Goal: Task Accomplishment & Management: Manage account settings

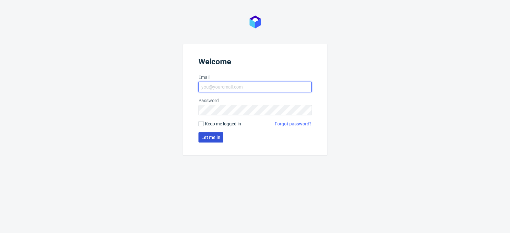
type input "[PERSON_NAME][EMAIL_ADDRESS][PERSON_NAME][DOMAIN_NAME]"
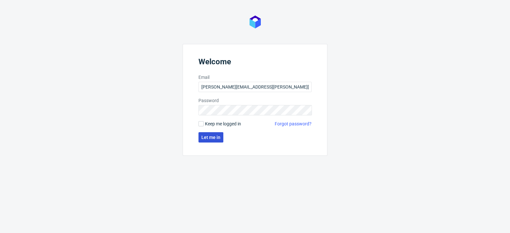
click at [212, 135] on span "Let me in" at bounding box center [210, 137] width 19 height 5
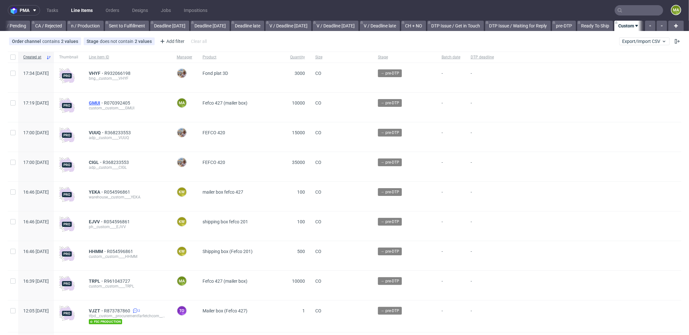
click at [104, 102] on span "GMUI" at bounding box center [96, 102] width 15 height 5
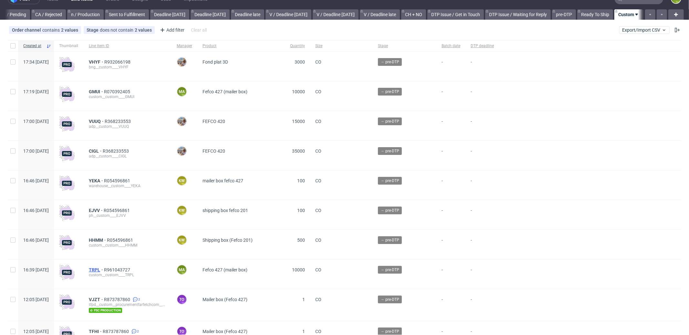
click at [104, 270] on span "TRPL" at bounding box center [96, 270] width 15 height 5
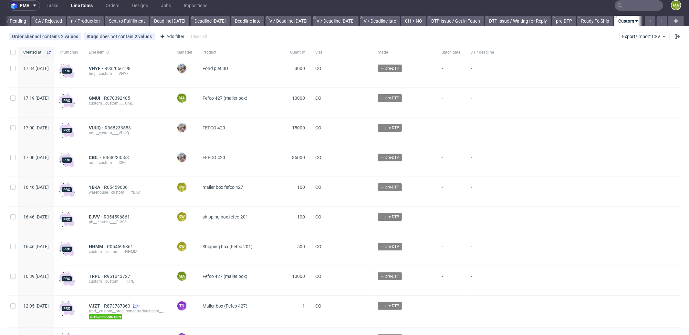
scroll to position [0, 0]
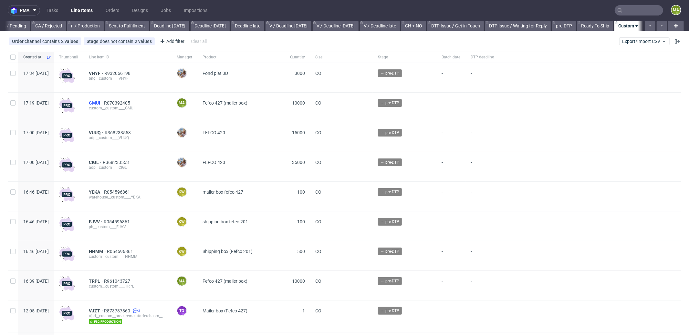
click at [104, 100] on span "GMUI" at bounding box center [96, 102] width 15 height 5
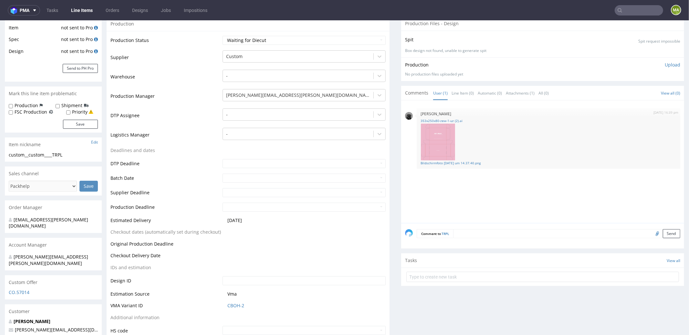
scroll to position [168, 0]
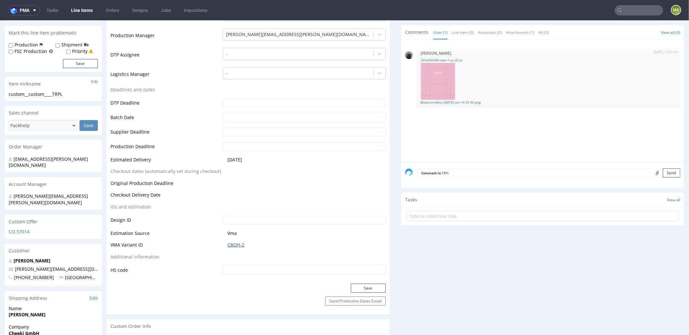
click at [233, 244] on link "CBOH-2" at bounding box center [235, 245] width 17 height 6
click at [236, 242] on link "CBOH-2" at bounding box center [235, 245] width 17 height 6
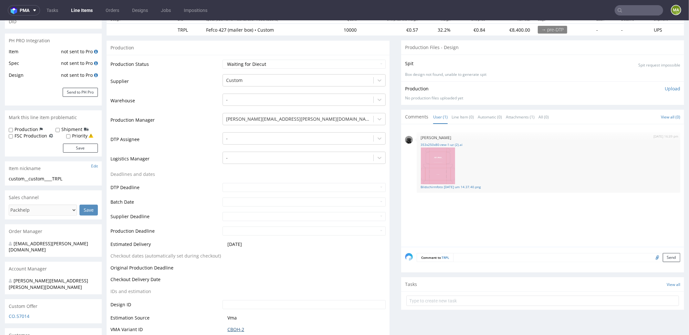
scroll to position [0, 0]
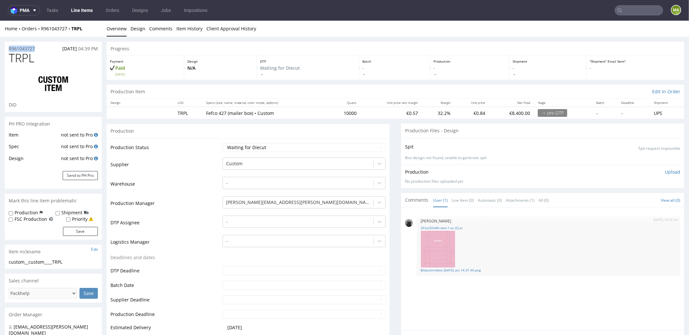
drag, startPoint x: 37, startPoint y: 47, endPoint x: 0, endPoint y: 41, distance: 37.0
copy p "R961043727"
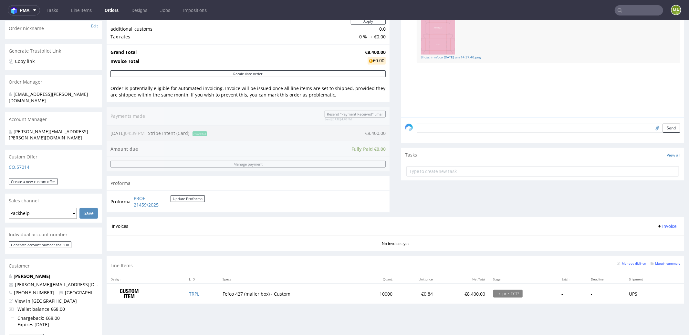
scroll to position [197, 0]
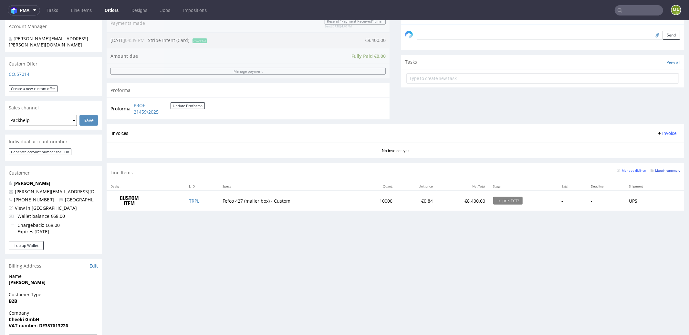
click at [658, 169] on small "Margin summary" at bounding box center [666, 171] width 30 height 4
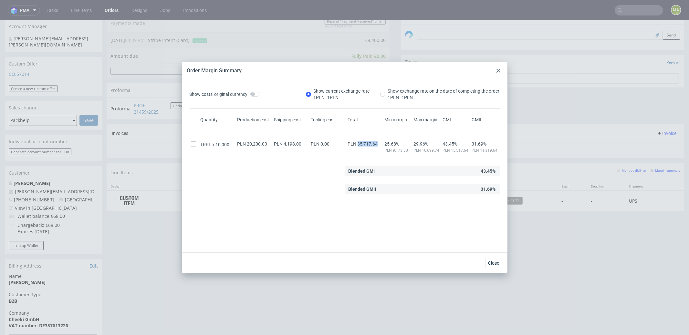
drag, startPoint x: 362, startPoint y: 142, endPoint x: 374, endPoint y: 142, distance: 12.0
click at [374, 142] on div "PLN 35,717.64" at bounding box center [365, 144] width 37 height 5
copy span "35,717.64"
drag, startPoint x: 495, startPoint y: 72, endPoint x: 495, endPoint y: 51, distance: 21.0
click at [495, 72] on div at bounding box center [499, 71] width 8 height 8
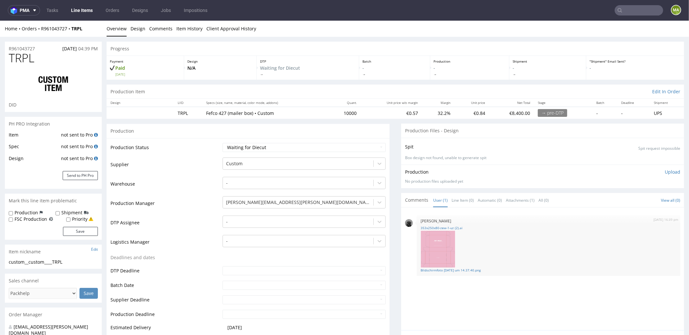
scroll to position [67, 0]
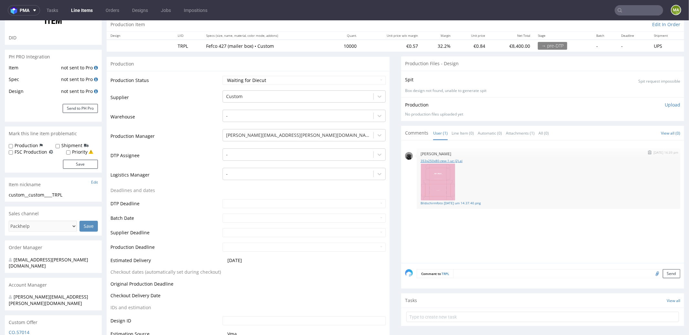
click at [452, 160] on link "353x250x80-zew-1-uz (2).ai" at bounding box center [549, 160] width 256 height 5
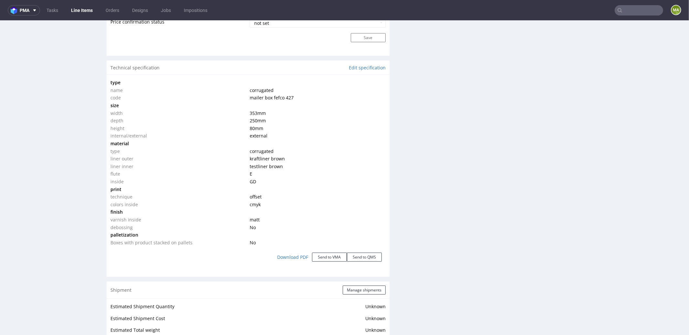
scroll to position [113, 0]
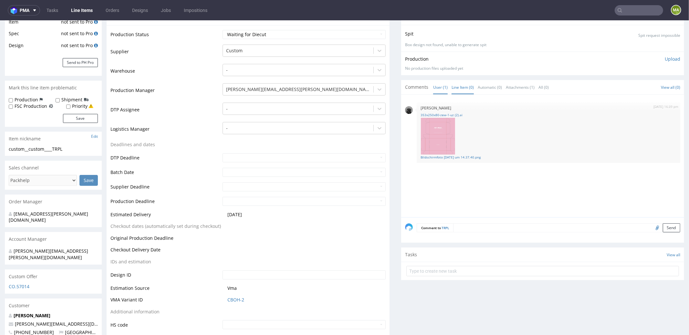
click at [461, 86] on link "Line Item (0)" at bounding box center [463, 87] width 22 height 14
click at [470, 225] on textarea at bounding box center [566, 227] width 227 height 9
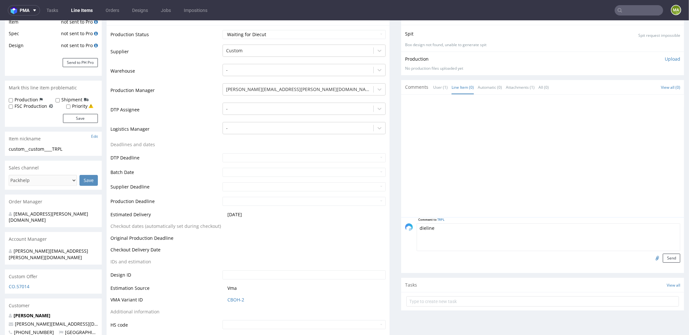
type textarea "dieline"
click at [652, 258] on input "file" at bounding box center [656, 258] width 9 height 8
type input "C:\fakepath\353x250x80-zew-1-uz.pdf"
click at [663, 257] on button "Send" at bounding box center [671, 258] width 17 height 9
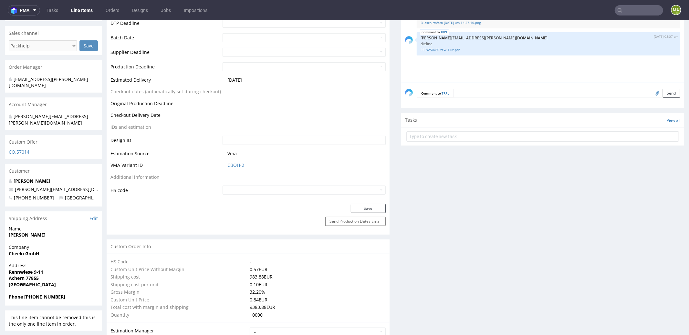
scroll to position [12, 0]
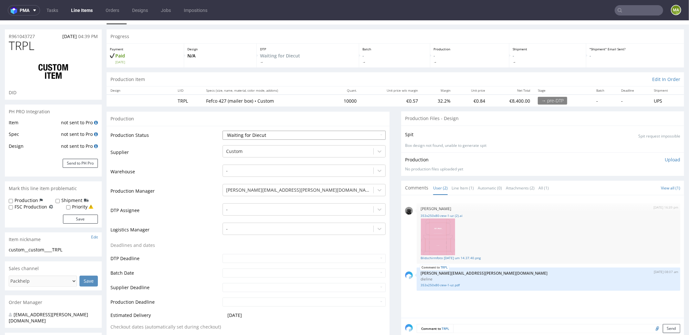
click at [267, 131] on select "Waiting for Artwork Waiting for Diecut Waiting for Mockup Waiting for DTP Waiti…" at bounding box center [304, 135] width 163 height 9
select select "dtp_waiting_for_check"
click at [223, 131] on select "Waiting for Artwork Waiting for Diecut Waiting for Mockup Waiting for DTP Waiti…" at bounding box center [304, 135] width 163 height 9
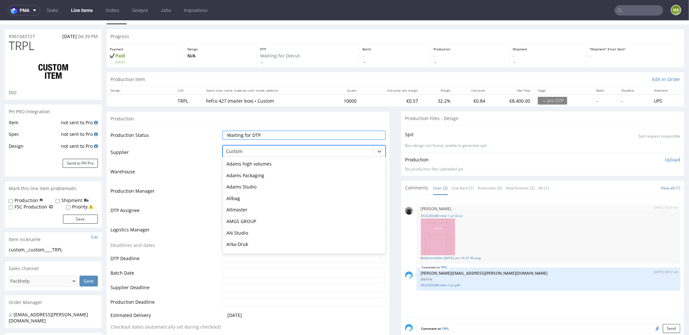
click at [261, 151] on div at bounding box center [298, 151] width 144 height 8
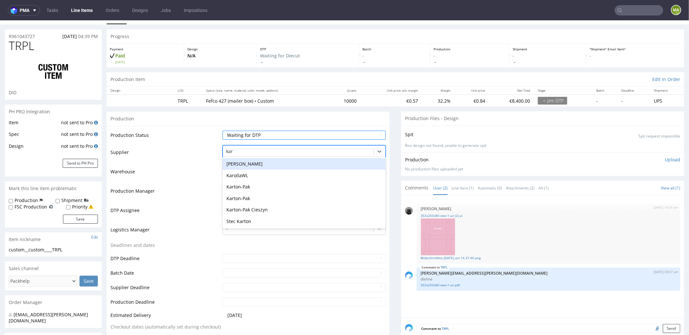
scroll to position [0, 0]
type input "karton"
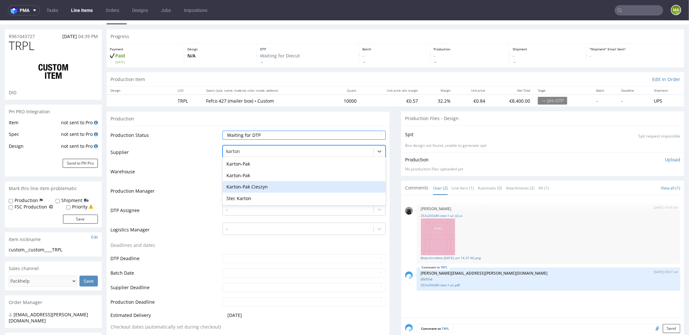
click at [239, 185] on div "Karton-Pak Cieszyn" at bounding box center [304, 187] width 163 height 12
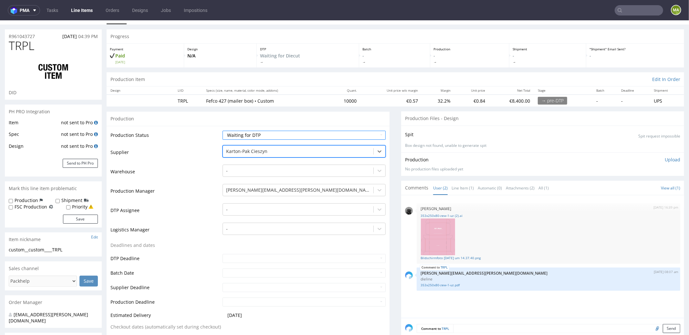
click at [185, 194] on td "Production Manager" at bounding box center [166, 192] width 111 height 19
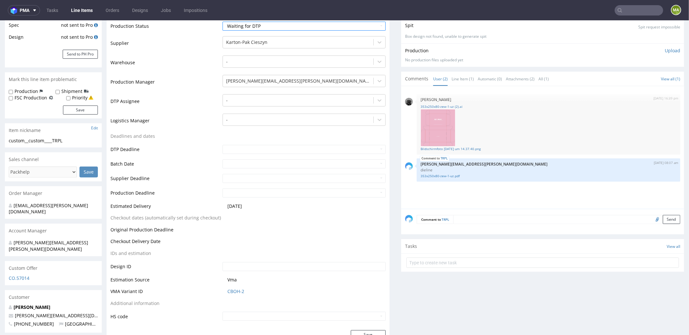
scroll to position [246, 0]
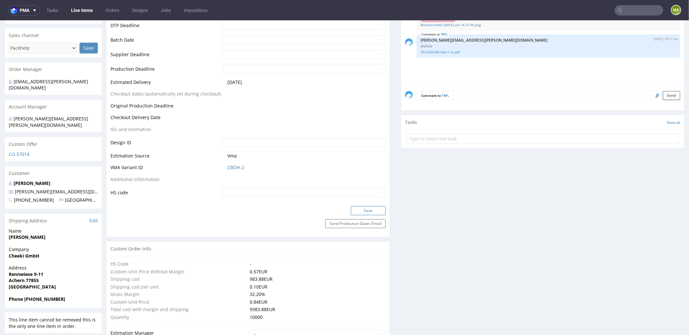
click at [355, 211] on button "Save" at bounding box center [368, 210] width 35 height 9
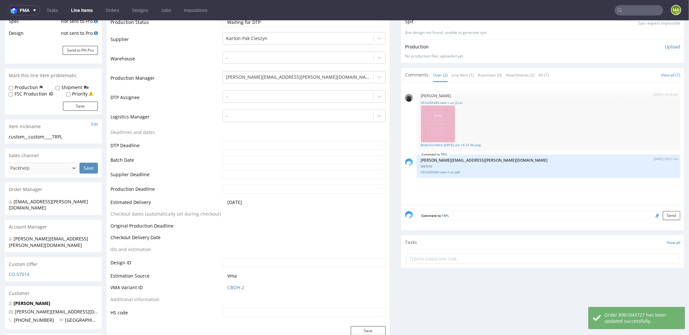
scroll to position [0, 0]
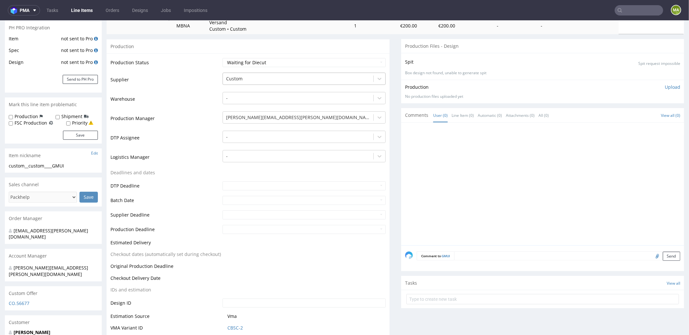
scroll to position [150, 0]
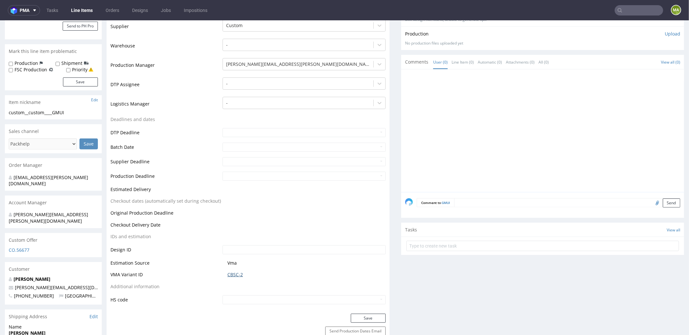
click at [231, 273] on link "CBSC-2" at bounding box center [235, 274] width 16 height 6
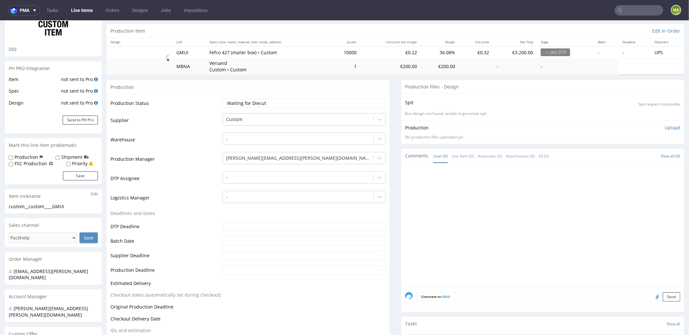
scroll to position [0, 0]
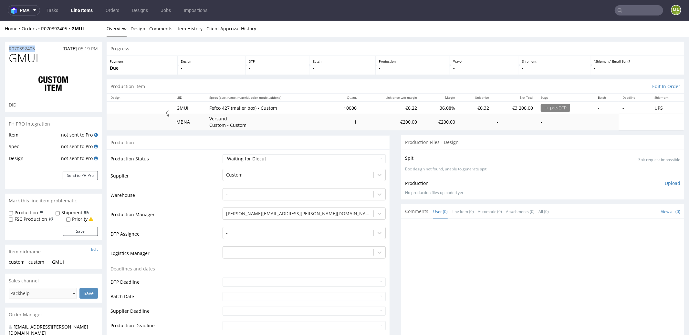
drag, startPoint x: 22, startPoint y: 46, endPoint x: 0, endPoint y: 44, distance: 22.1
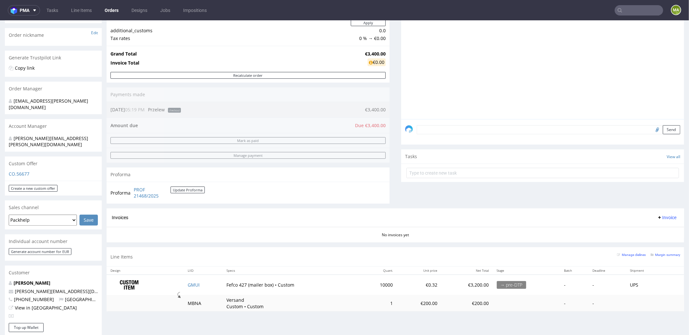
scroll to position [238, 0]
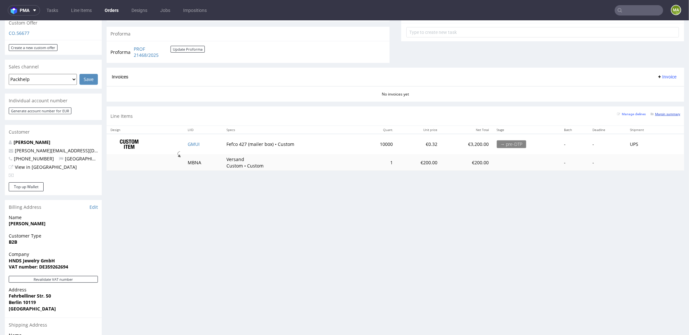
click at [660, 112] on small "Margin summary" at bounding box center [666, 114] width 30 height 4
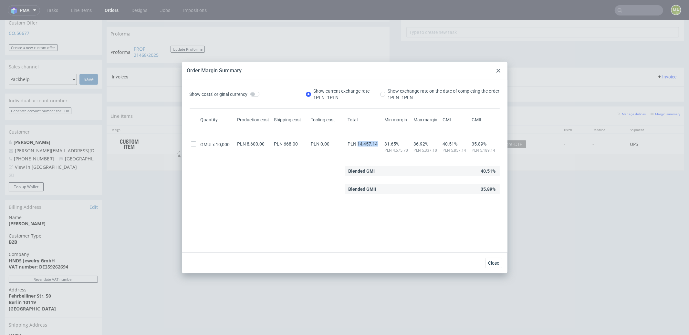
drag, startPoint x: 361, startPoint y: 143, endPoint x: 373, endPoint y: 143, distance: 12.0
click at [373, 143] on div "PLN 14,457.14" at bounding box center [365, 144] width 37 height 5
copy span "14,457.14"
drag, startPoint x: 104, startPoint y: 202, endPoint x: 153, endPoint y: 172, distance: 58.1
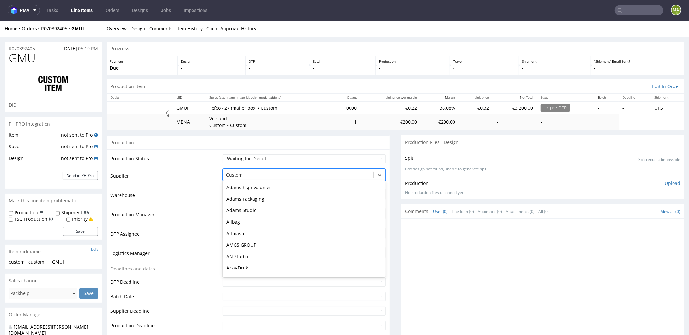
click at [233, 176] on div at bounding box center [298, 175] width 144 height 8
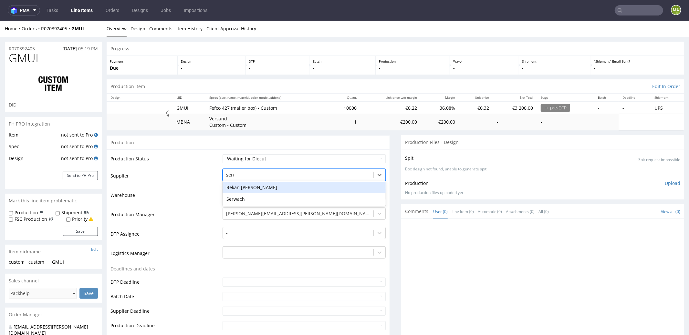
type input "serwa"
click at [238, 189] on div "Serwach" at bounding box center [304, 188] width 163 height 12
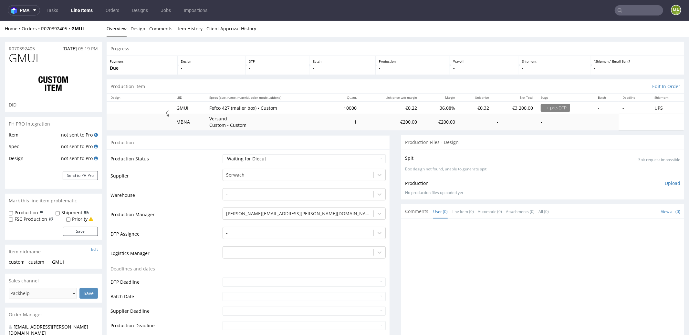
click at [191, 188] on td "Warehouse" at bounding box center [166, 196] width 111 height 19
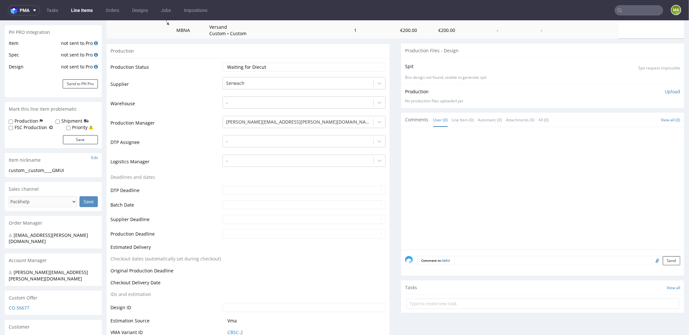
scroll to position [244, 0]
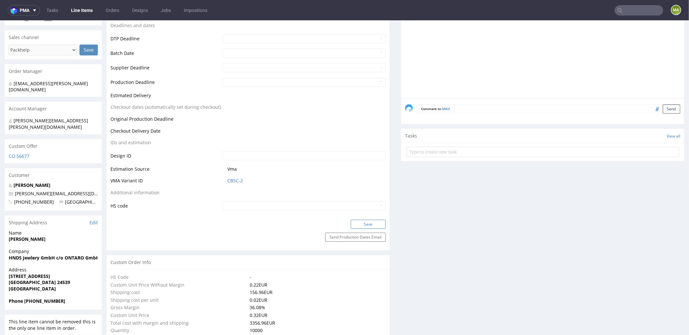
click at [363, 222] on button "Save" at bounding box center [368, 224] width 35 height 9
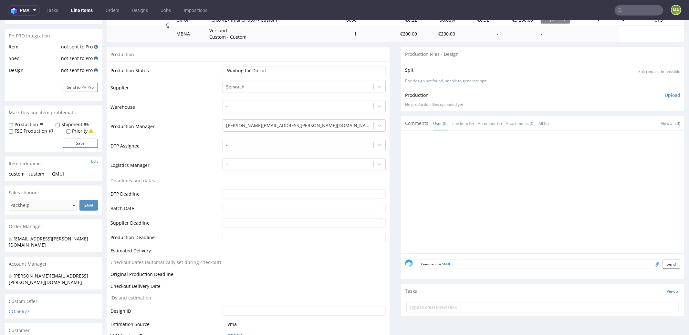
scroll to position [0, 0]
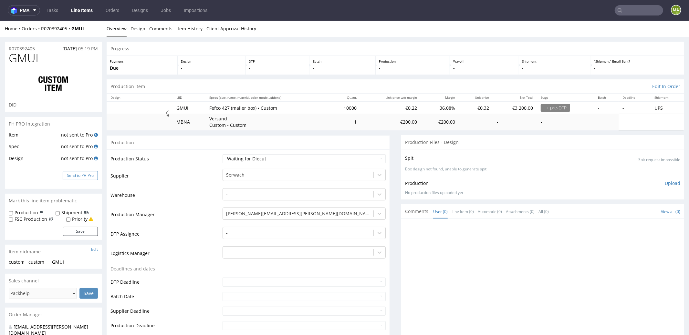
click at [74, 176] on button "Send to PH Pro" at bounding box center [80, 175] width 35 height 9
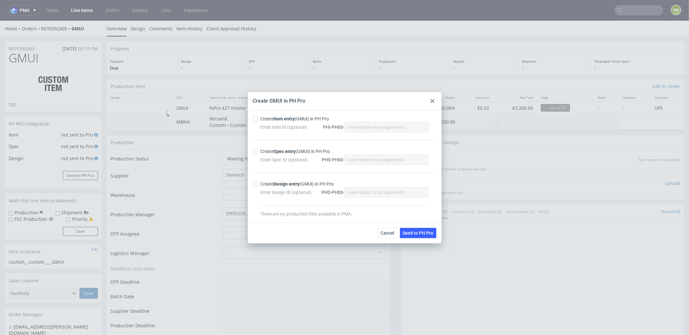
click at [271, 122] on div "Enter Item ID (optional) PHI-PH00-" at bounding box center [345, 127] width 168 height 10
click at [275, 121] on strong "Item entry" at bounding box center [284, 118] width 21 height 5
click at [258, 121] on input "Create Item entry (GMUI) in PH Pro" at bounding box center [255, 118] width 5 height 5
checkbox input "true"
drag, startPoint x: 291, startPoint y: 153, endPoint x: 300, endPoint y: 154, distance: 9.3
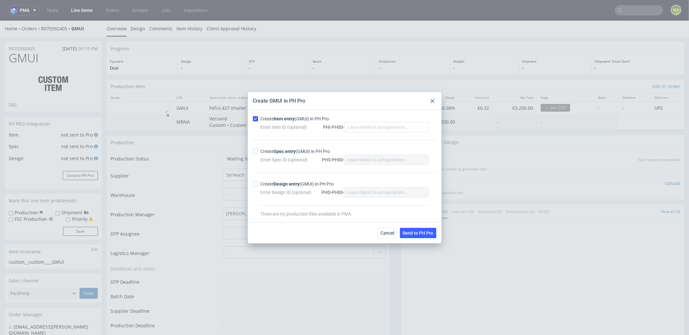
click at [291, 153] on strong "Spec entry" at bounding box center [285, 151] width 22 height 5
click at [258, 153] on input "Create Spec entry (GMUI) in PH Pro" at bounding box center [255, 151] width 5 height 5
checkbox input "true"
click at [426, 233] on span "Send to PH Pro" at bounding box center [418, 233] width 31 height 5
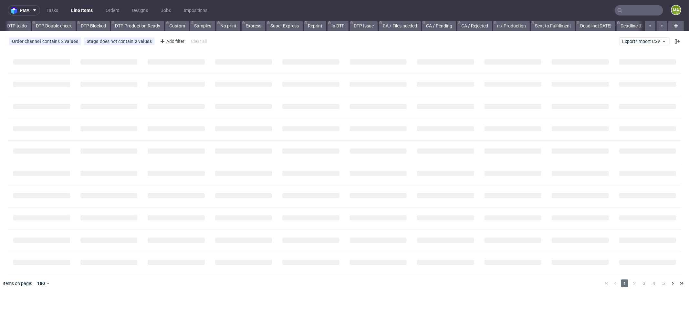
click at [636, 13] on input "text" at bounding box center [639, 10] width 48 height 10
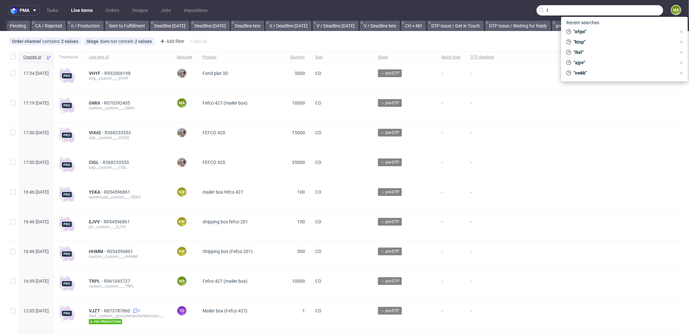
scroll to position [0, 558]
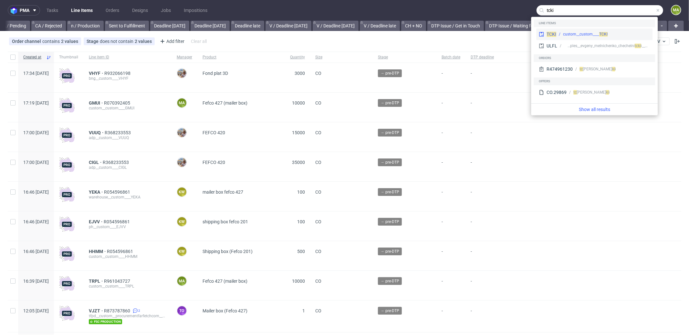
type input "tcki"
click at [567, 34] on div "custom__custom____ TCKI" at bounding box center [585, 34] width 45 height 6
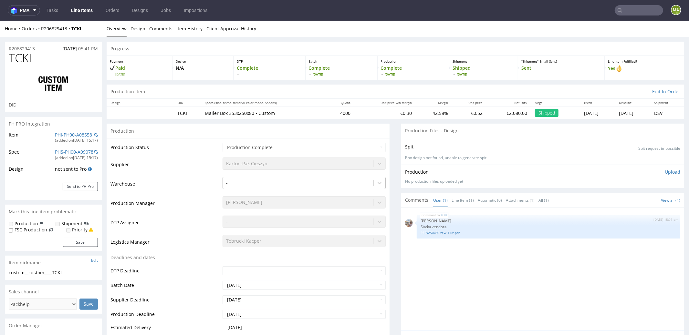
select select "in_progress"
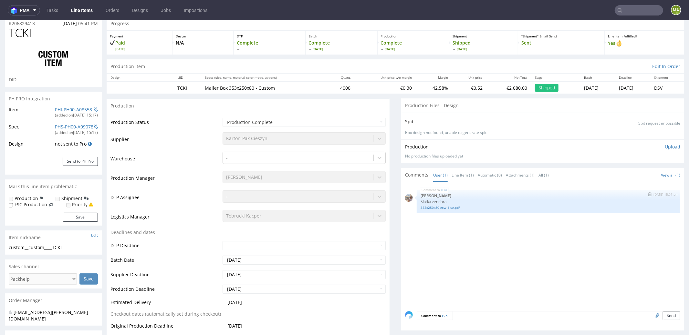
scroll to position [54, 0]
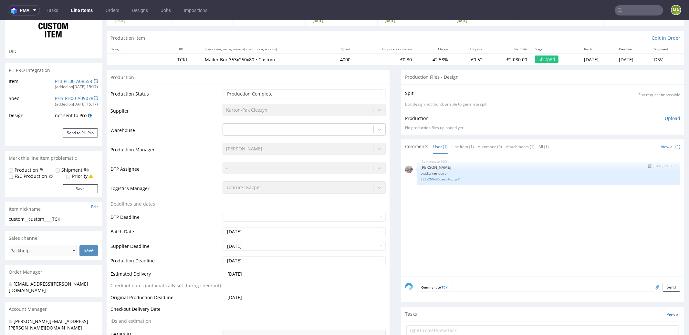
click at [447, 178] on link "353x250x80-zew-1-uz.pdf" at bounding box center [549, 179] width 256 height 5
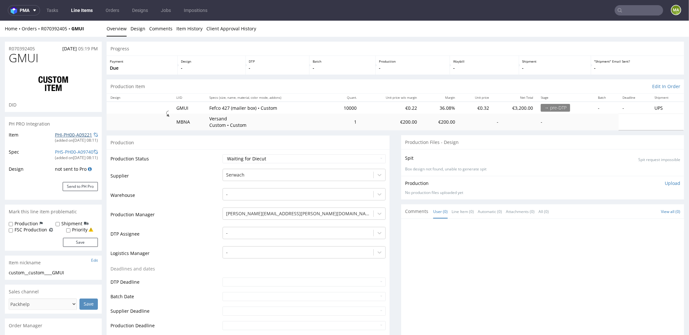
click at [69, 135] on link "PHI-PH00-A09221" at bounding box center [73, 135] width 37 height 6
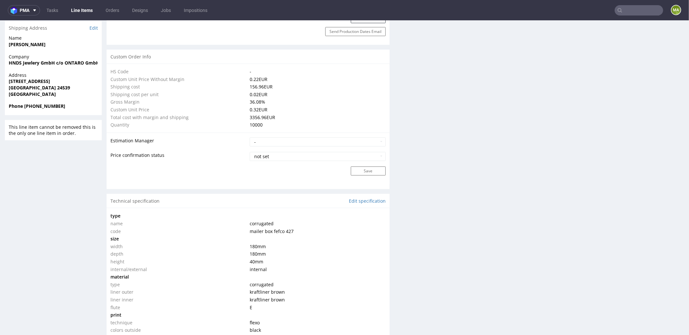
scroll to position [200, 0]
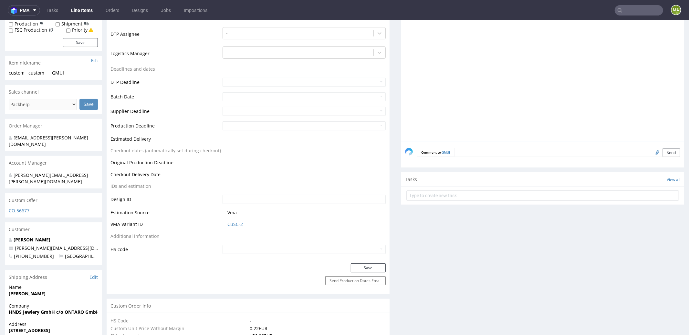
click at [243, 222] on span "CBSC-2" at bounding box center [306, 224] width 158 height 6
click at [242, 222] on span "CBSC-2" at bounding box center [306, 224] width 158 height 6
click at [242, 223] on link "CBSC-2" at bounding box center [235, 224] width 16 height 6
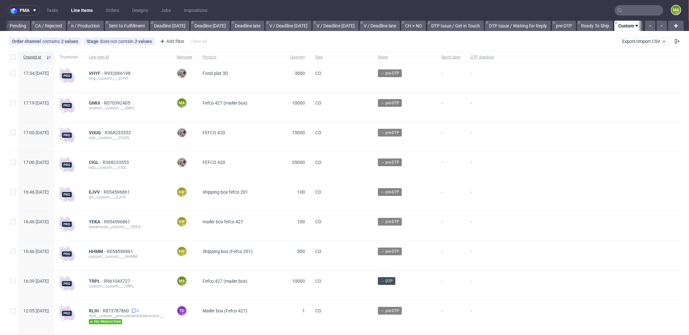
scroll to position [0, 558]
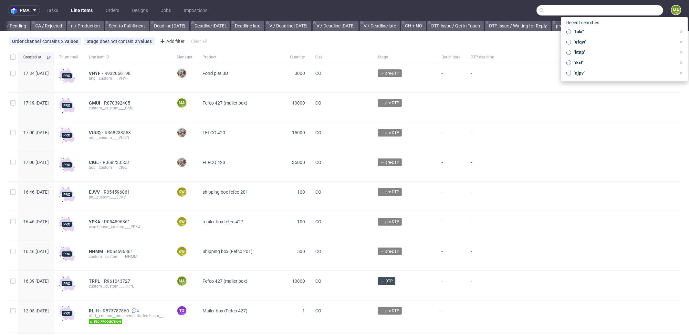
click at [638, 11] on input "text" at bounding box center [600, 10] width 127 height 10
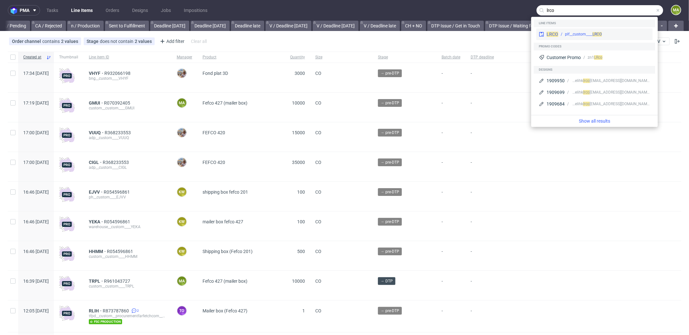
type input "lrco"
click at [578, 31] on div "plf__custom____ LRCO" at bounding box center [583, 34] width 37 height 6
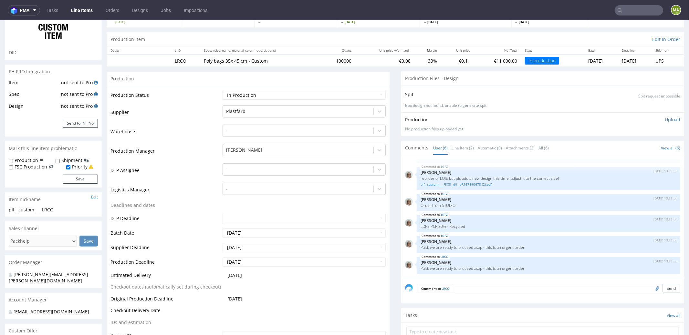
scroll to position [54, 0]
click at [624, 6] on input "text" at bounding box center [639, 10] width 48 height 10
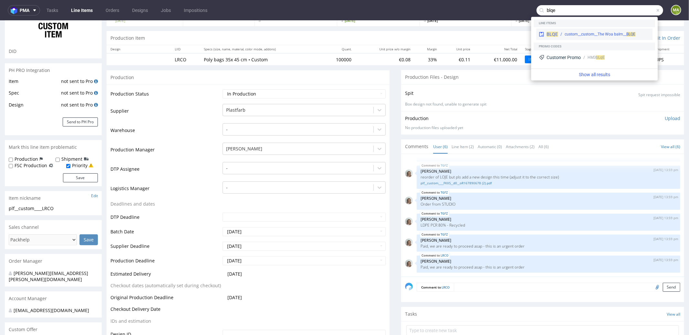
type input "blqe"
click at [552, 29] on div "BLQE custom__custom__The Woa balm__ BLQE" at bounding box center [594, 34] width 116 height 12
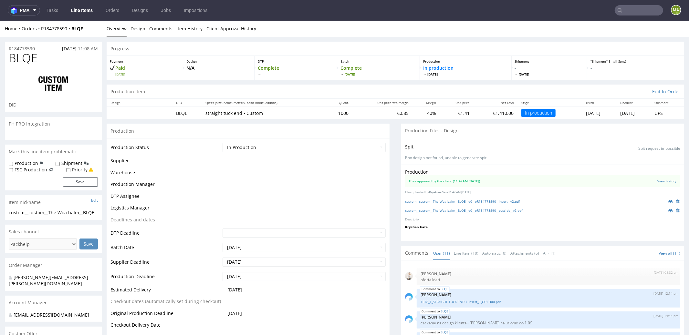
scroll to position [153, 0]
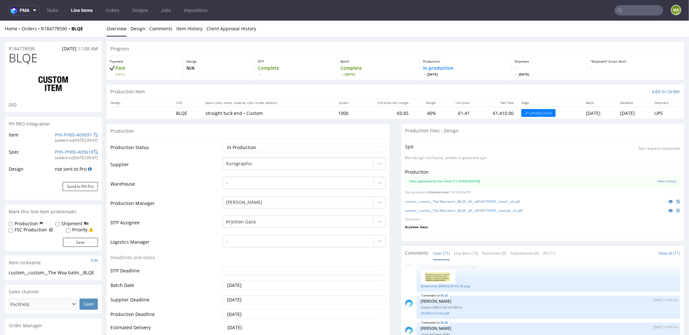
drag, startPoint x: 624, startPoint y: 16, endPoint x: 627, endPoint y: 12, distance: 4.5
click at [624, 16] on nav "pma Tasks Line Items Orders Designs Jobs Impositions ma" at bounding box center [344, 10] width 689 height 21
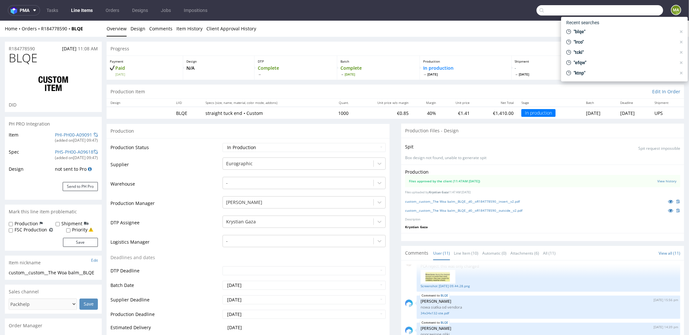
click at [627, 12] on input "text" at bounding box center [600, 10] width 127 height 10
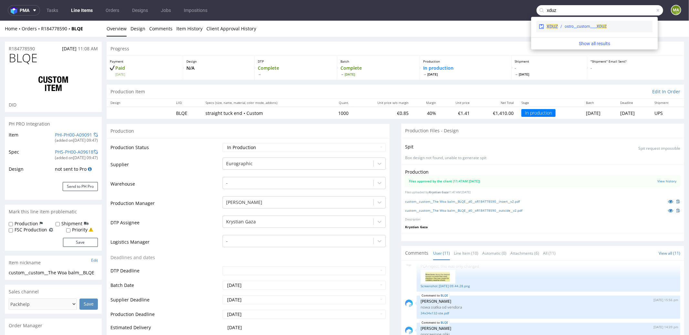
type input "xduz"
click at [575, 27] on div "ostro__custom____ XDUZ" at bounding box center [586, 27] width 42 height 6
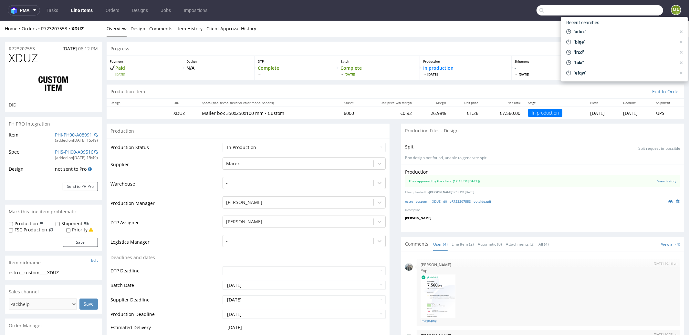
click at [629, 9] on input "text" at bounding box center [600, 10] width 127 height 10
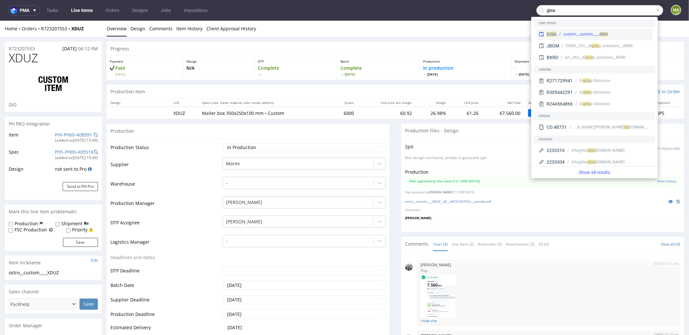
type input "gisa"
click at [557, 30] on div "GISA custom__custom____ GISA" at bounding box center [594, 34] width 116 height 12
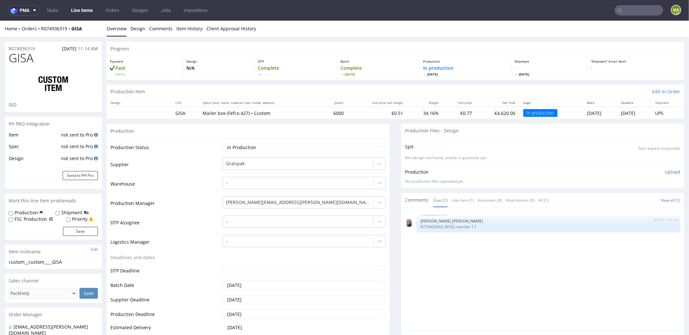
click at [638, 8] on input "text" at bounding box center [639, 10] width 48 height 10
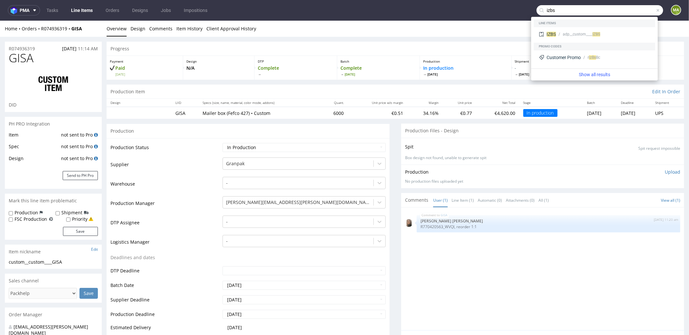
type input "izbs"
click at [571, 28] on div "IZBS adp__custom____ IZBS" at bounding box center [595, 35] width 122 height 16
click at [569, 31] on div "adp__custom____ IZBS" at bounding box center [581, 34] width 37 height 6
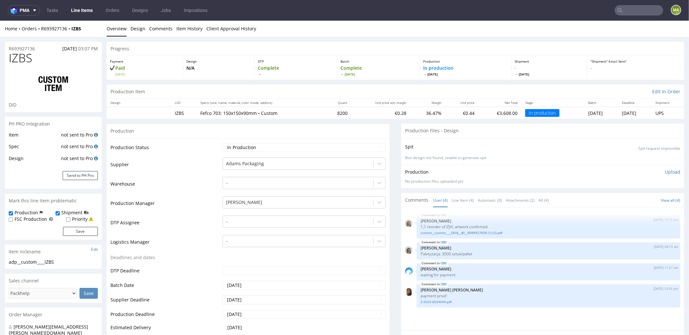
click at [641, 12] on input "text" at bounding box center [639, 10] width 48 height 10
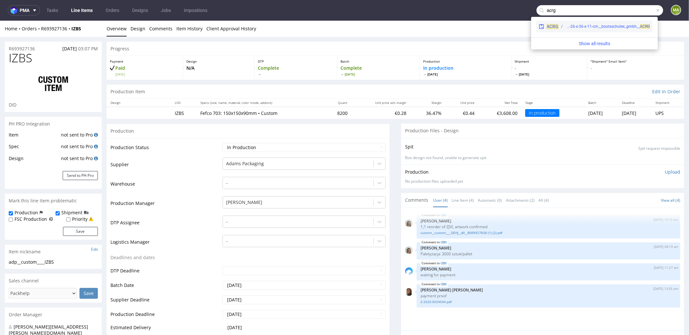
type input "acrg"
click at [579, 25] on div "ph-zapier__fcustom-size-26-x-36-x-11-cm__bootsschulex_gmbh__ ACRG" at bounding box center [608, 27] width 85 height 6
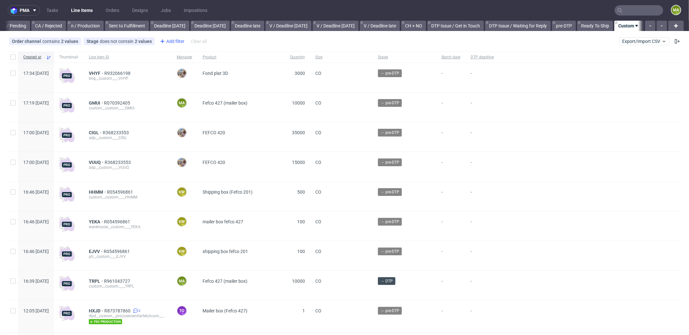
click at [173, 45] on div "Add filter" at bounding box center [171, 41] width 28 height 10
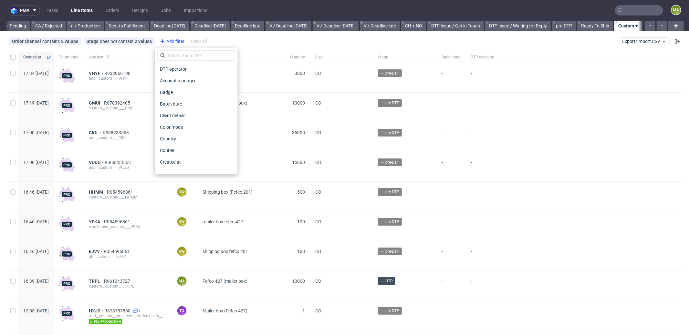
scroll to position [0, 558]
click at [181, 56] on input "text" at bounding box center [196, 55] width 78 height 10
type input "pro"
click at [203, 166] on span "Production manager" at bounding box center [180, 162] width 47 height 9
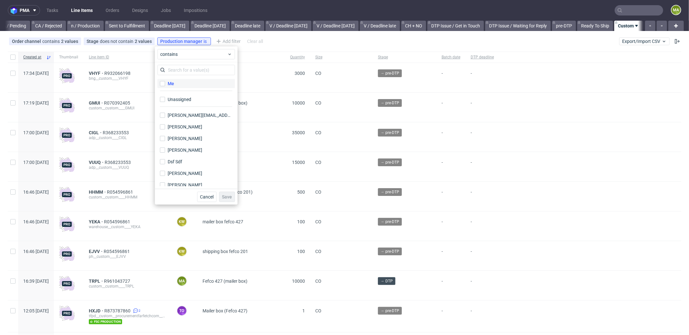
click at [187, 82] on label "Me" at bounding box center [196, 83] width 78 height 9
click at [165, 82] on input "Me" at bounding box center [162, 83] width 5 height 5
checkbox input "true"
click at [227, 200] on button "Save" at bounding box center [227, 197] width 16 height 10
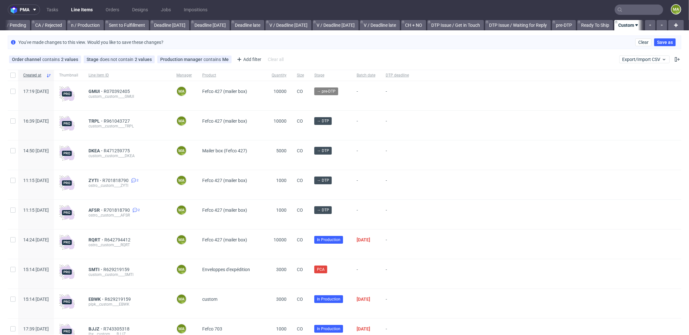
scroll to position [1, 0]
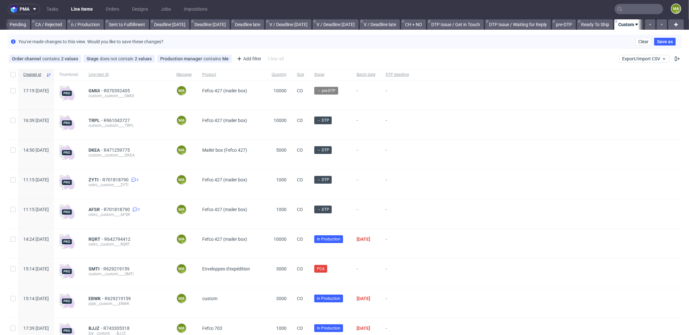
click at [110, 94] on div "custom__custom____GMUI" at bounding box center [128, 95] width 78 height 5
click at [104, 91] on span "GMUI" at bounding box center [96, 90] width 15 height 5
click at [104, 119] on span "TRPL" at bounding box center [96, 120] width 15 height 5
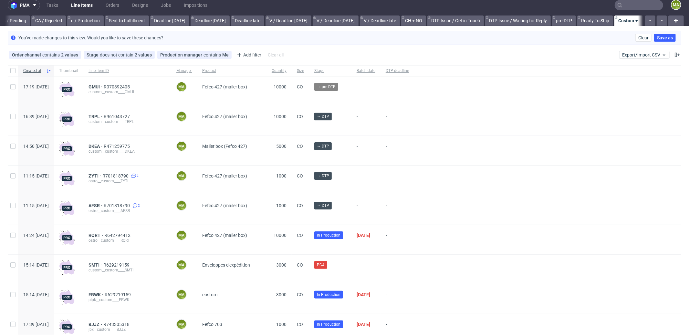
scroll to position [0, 0]
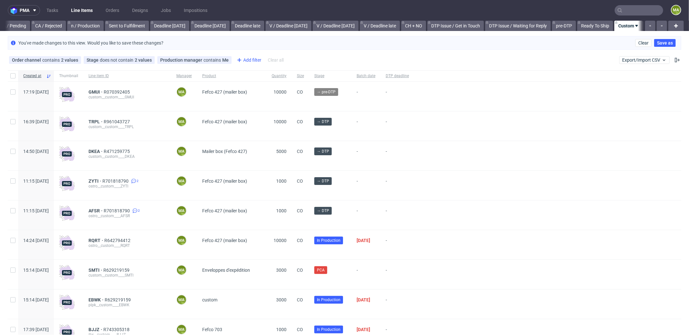
click at [245, 58] on div "Add filter" at bounding box center [248, 60] width 28 height 10
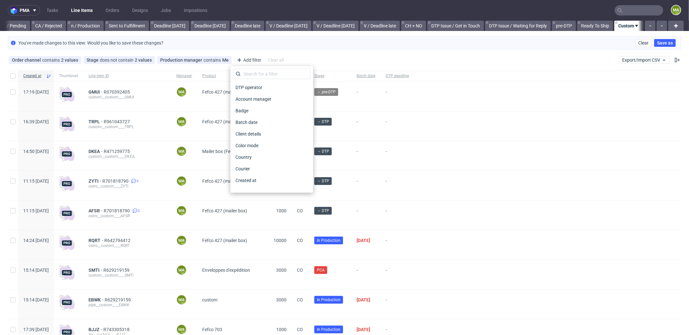
click at [256, 68] on div "DTP operator Account manager Badge Batch date Client details Color mode Country…" at bounding box center [271, 129] width 83 height 127
click at [258, 72] on input "text" at bounding box center [272, 74] width 78 height 10
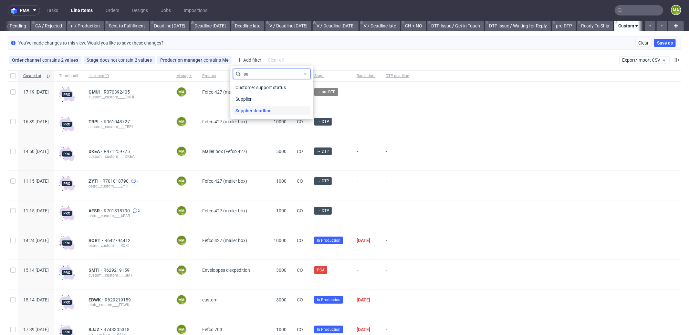
type input "su"
click at [253, 111] on span "Supplier deadline" at bounding box center [253, 110] width 41 height 9
click at [306, 104] on span "Save" at bounding box center [303, 104] width 10 height 5
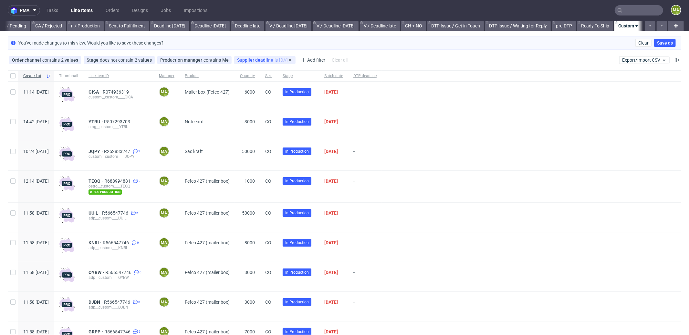
click at [264, 63] on div "Supplier deadline is today" at bounding box center [264, 60] width 61 height 8
click at [0, 0] on icon at bounding box center [0, 0] width 0 height 0
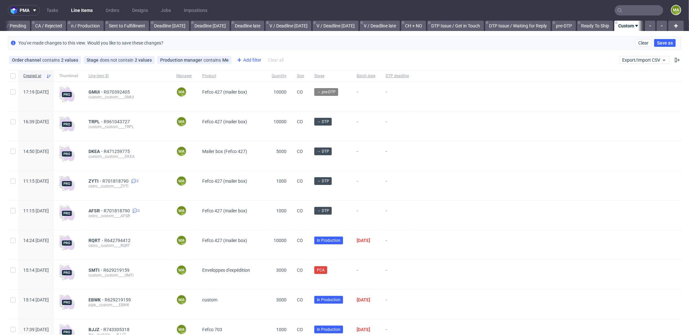
click at [253, 61] on div "Add filter" at bounding box center [248, 60] width 28 height 10
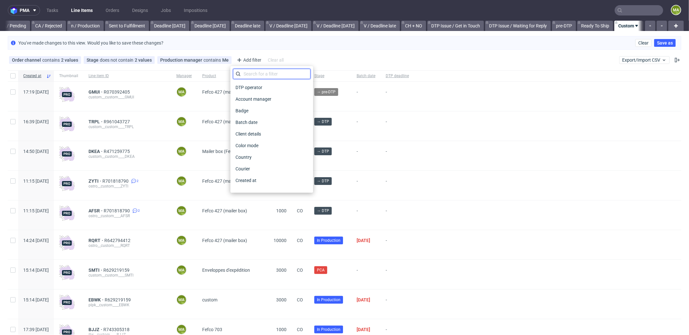
click at [262, 75] on input "text" at bounding box center [272, 74] width 78 height 10
type input "pro"
click at [280, 167] on div "Production deadline" at bounding box center [272, 168] width 78 height 9
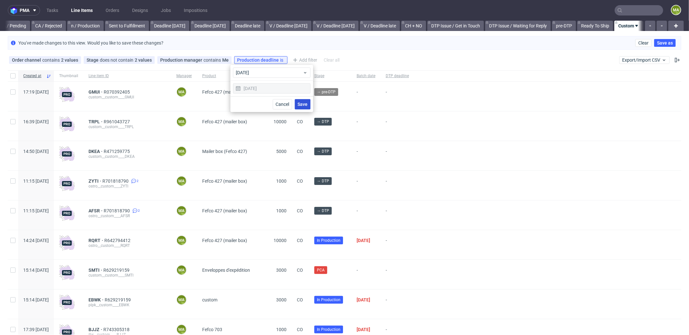
click at [305, 104] on span "Save" at bounding box center [303, 104] width 10 height 5
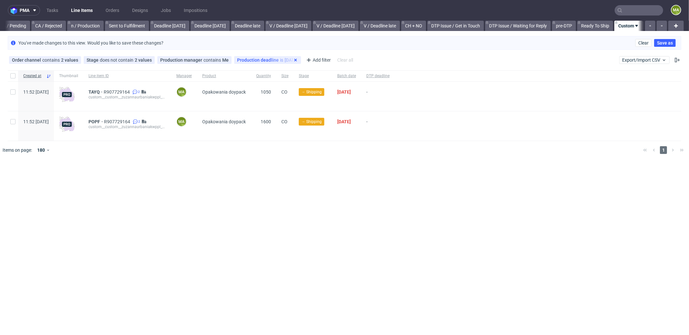
click at [294, 60] on use at bounding box center [295, 60] width 3 height 3
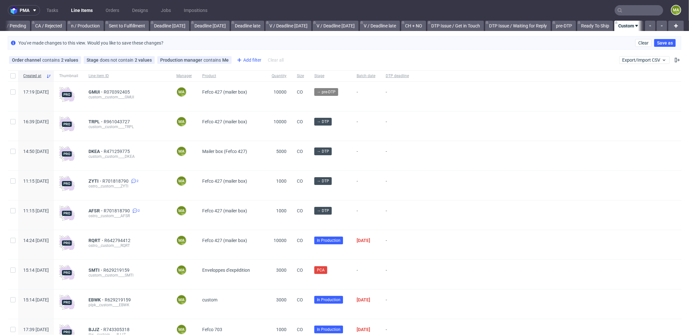
click at [247, 60] on div "Add filter" at bounding box center [248, 60] width 28 height 10
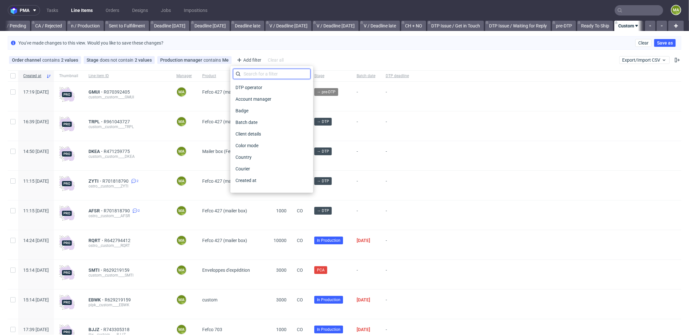
click at [257, 69] on input "text" at bounding box center [272, 74] width 78 height 10
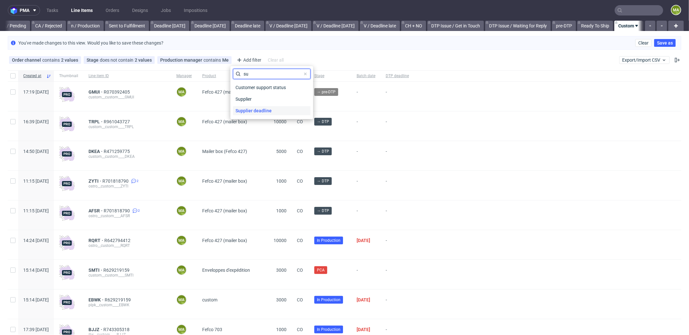
type input "su"
click at [247, 107] on span "Supplier deadline" at bounding box center [253, 110] width 41 height 9
click at [299, 105] on span "Save" at bounding box center [303, 104] width 10 height 5
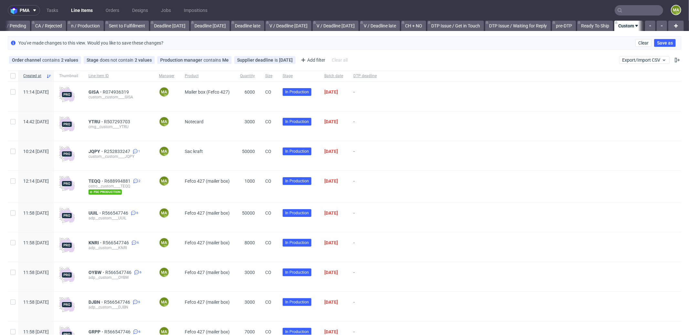
click at [113, 178] on div "TEQQ R688994881 2 ostro__custom____TEQQ fsc production" at bounding box center [118, 187] width 70 height 32
click at [104, 179] on span "TEQQ" at bounding box center [97, 181] width 16 height 5
click at [103, 93] on span "GISA" at bounding box center [96, 92] width 14 height 5
click at [104, 153] on span "JQPY" at bounding box center [97, 151] width 16 height 5
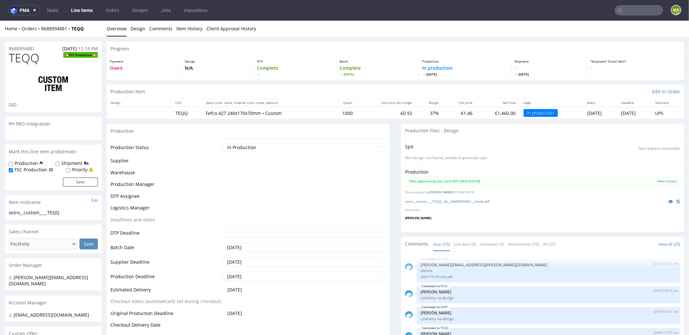
scroll to position [568, 0]
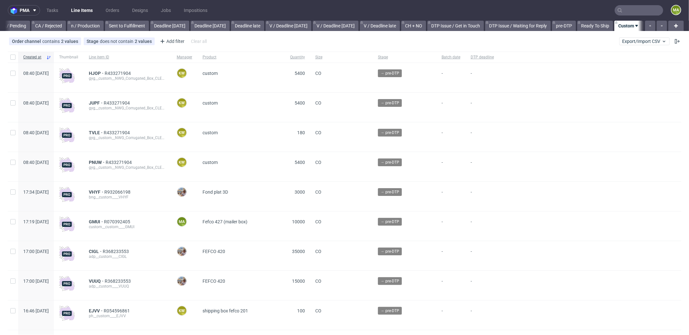
scroll to position [0, 558]
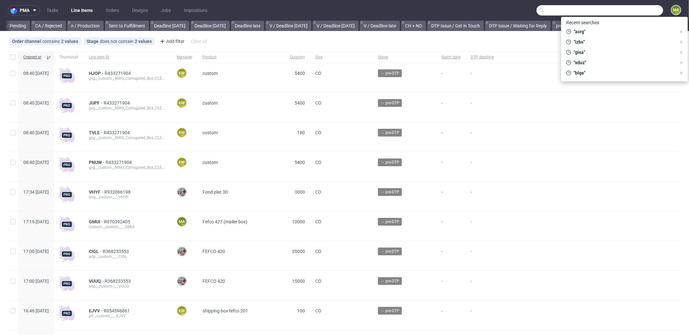
click at [634, 11] on input "text" at bounding box center [600, 10] width 127 height 10
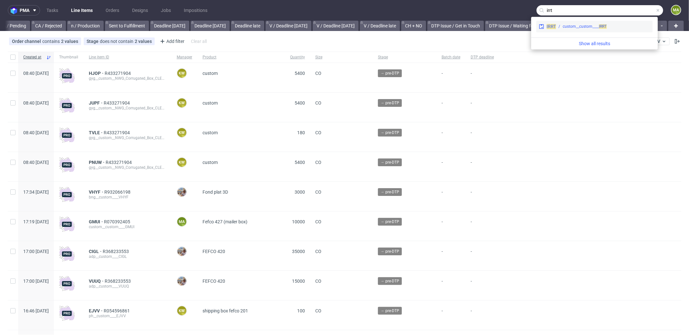
type input "irrt"
click at [580, 26] on div "custom__custom____ IRRT" at bounding box center [585, 27] width 44 height 6
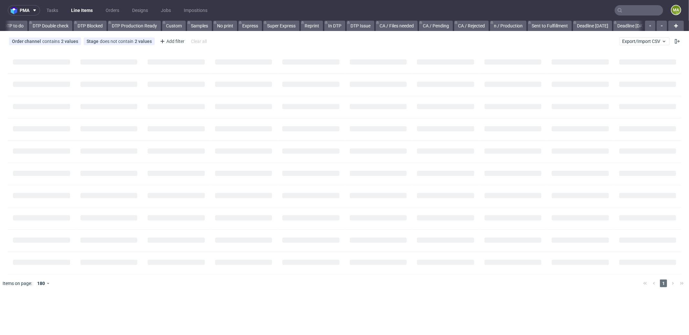
click at [632, 9] on input "text" at bounding box center [639, 10] width 48 height 10
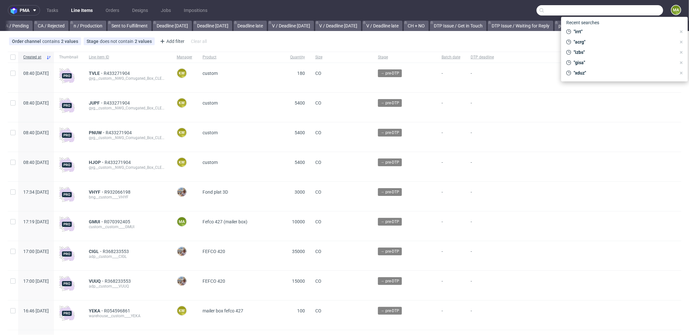
scroll to position [0, 558]
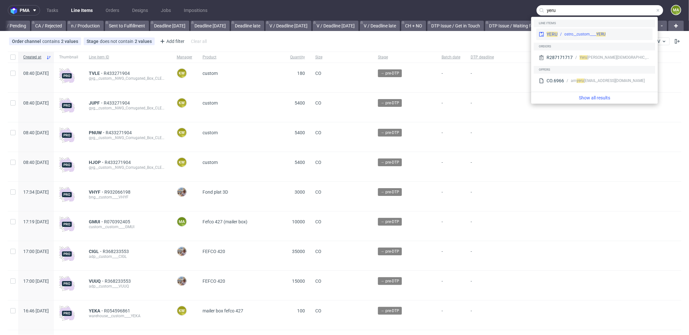
type input "yeru"
click at [573, 33] on div "ostro__custom____ YERU" at bounding box center [585, 34] width 41 height 6
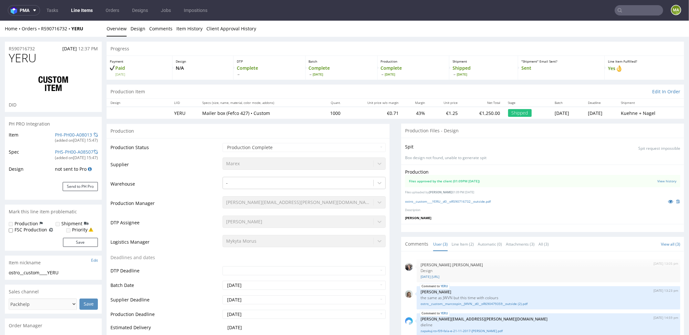
select select "in_progress"
click at [665, 199] on link at bounding box center [671, 201] width 12 height 7
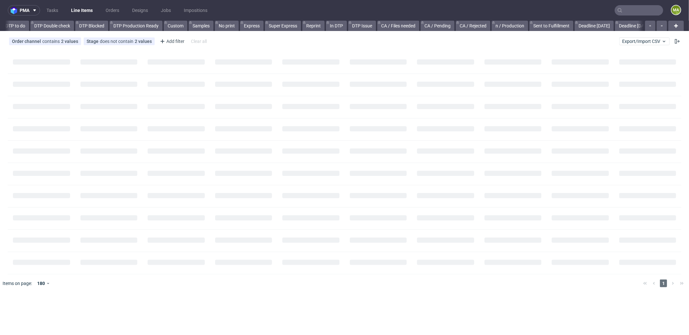
click at [637, 6] on input "text" at bounding box center [639, 10] width 48 height 10
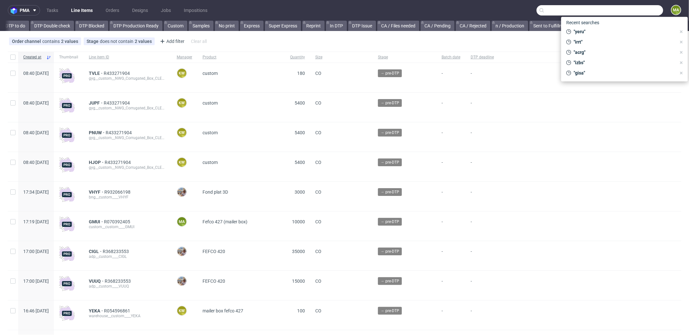
scroll to position [0, 558]
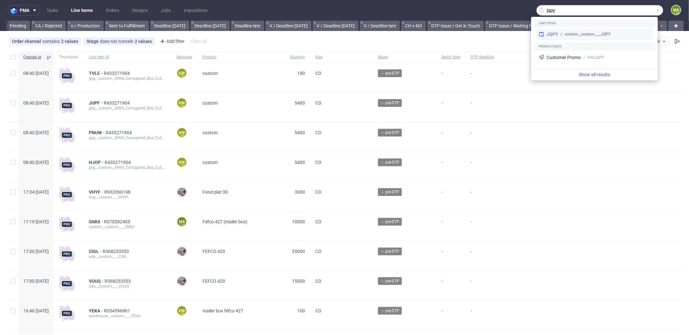
type input "jqpy"
click at [568, 37] on div "JQPY custom__custom____JQPY" at bounding box center [594, 34] width 116 height 12
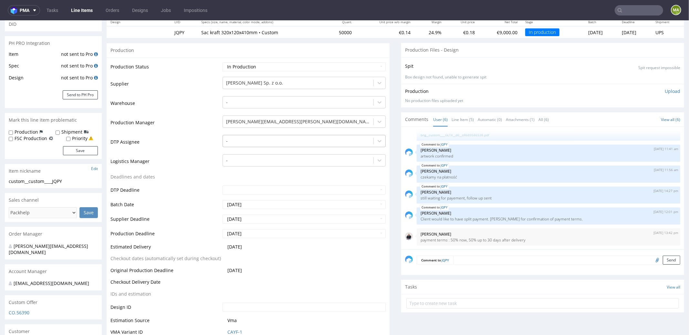
scroll to position [134, 0]
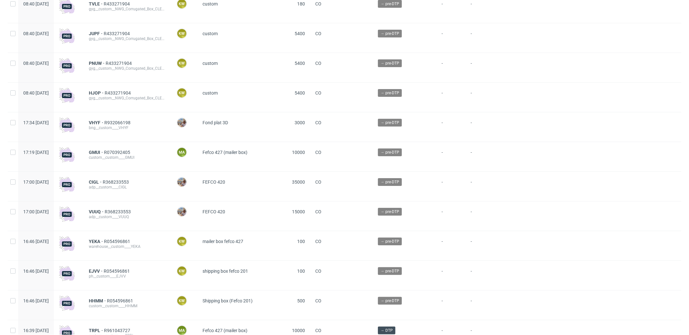
scroll to position [99, 0]
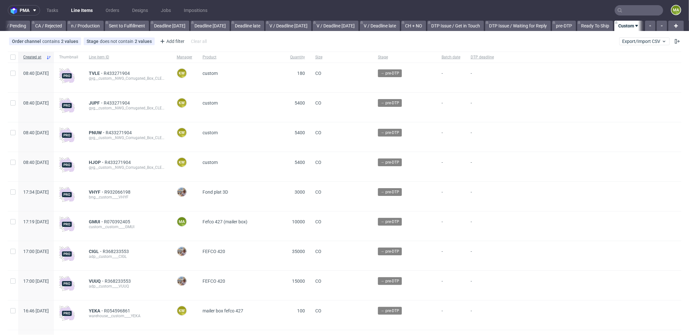
scroll to position [0, 558]
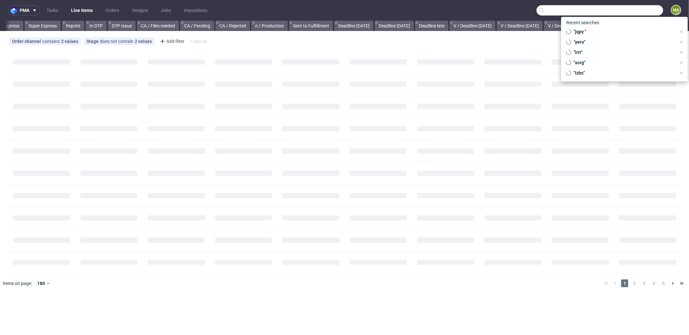
click at [642, 11] on input "text" at bounding box center [600, 10] width 127 height 10
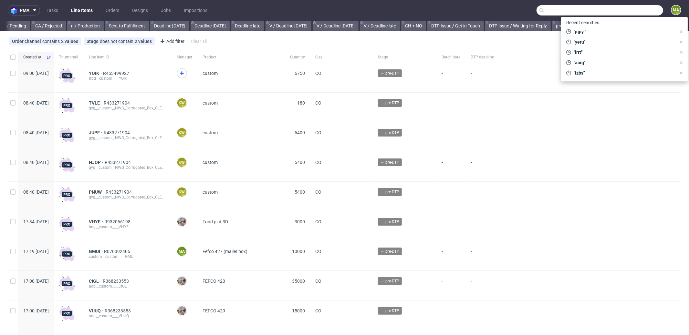
scroll to position [0, 558]
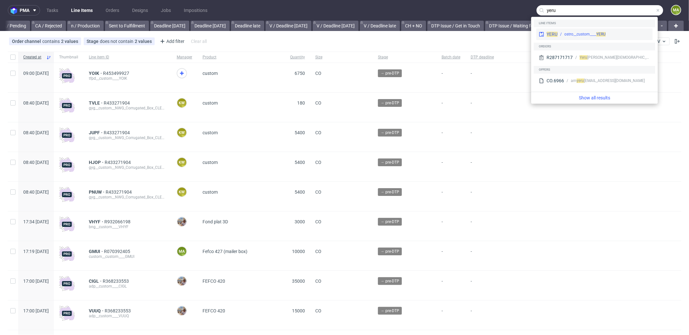
type input "yeru"
click at [585, 34] on div "ostro__custom____ YERU" at bounding box center [585, 34] width 41 height 6
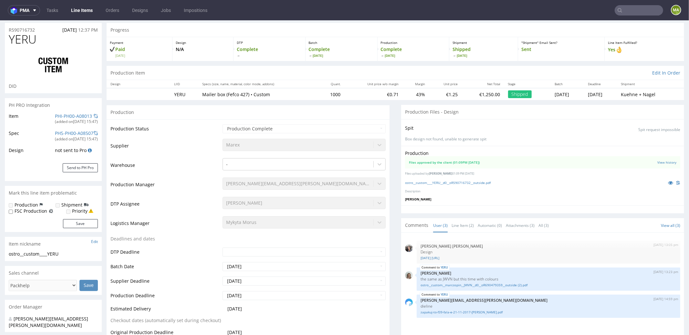
select select "in_progress"
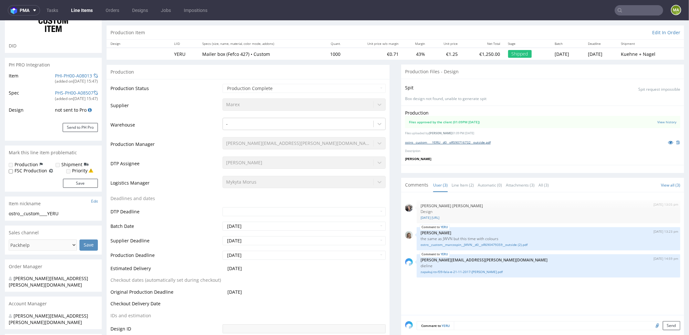
click at [469, 141] on link "ostro__custom____YERU__d0__oR590716732__outside.pdf" at bounding box center [448, 142] width 86 height 5
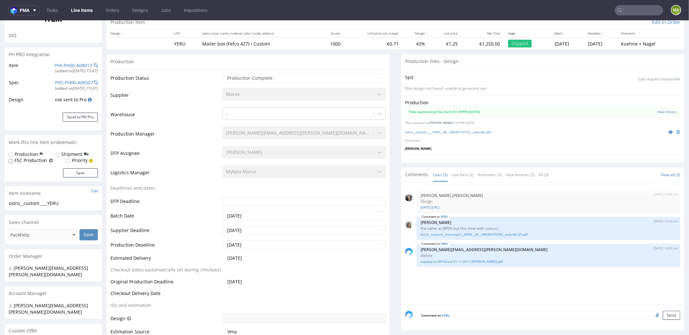
scroll to position [189, 0]
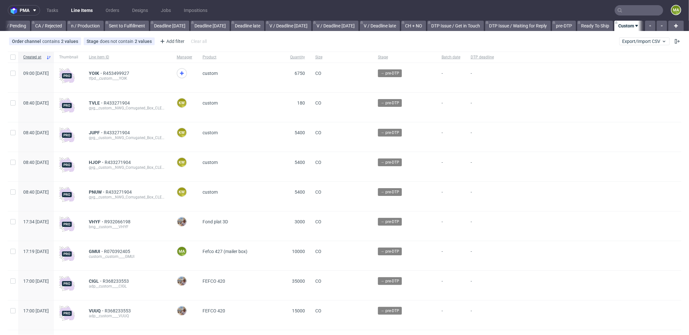
scroll to position [0, 558]
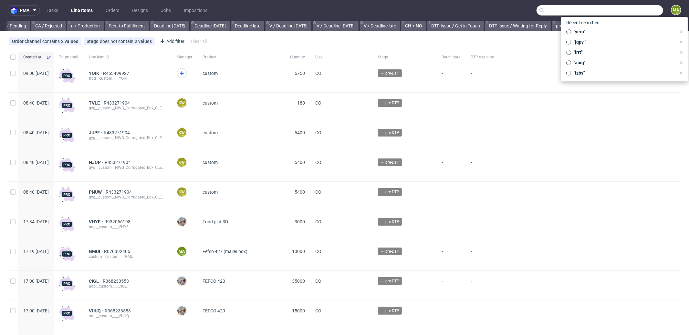
click at [623, 12] on input "text" at bounding box center [600, 10] width 127 height 10
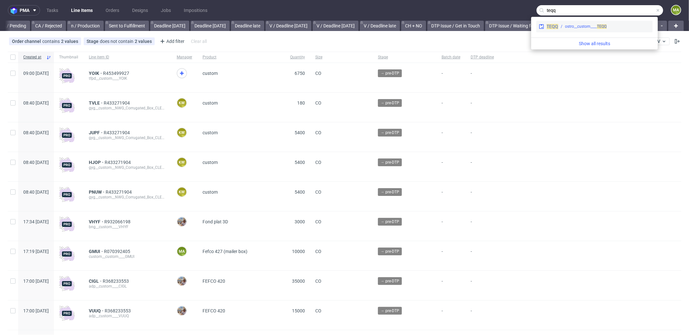
type input "teqq"
click at [566, 26] on div "ostro__custom____ TEQQ" at bounding box center [586, 27] width 42 height 6
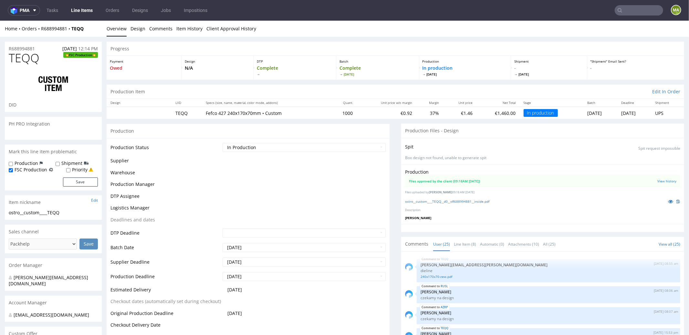
scroll to position [568, 0]
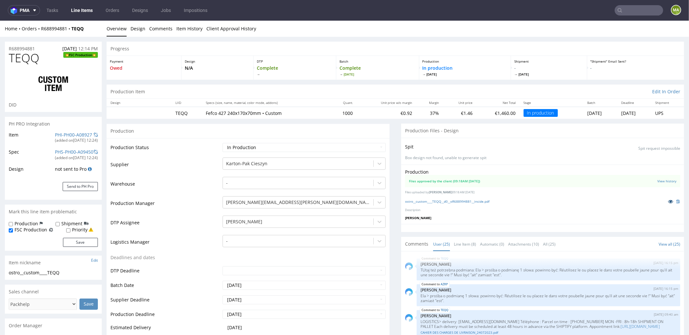
click at [665, 198] on link at bounding box center [671, 201] width 12 height 7
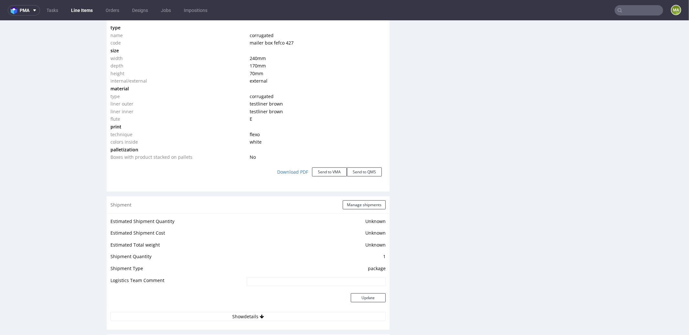
scroll to position [638, 0]
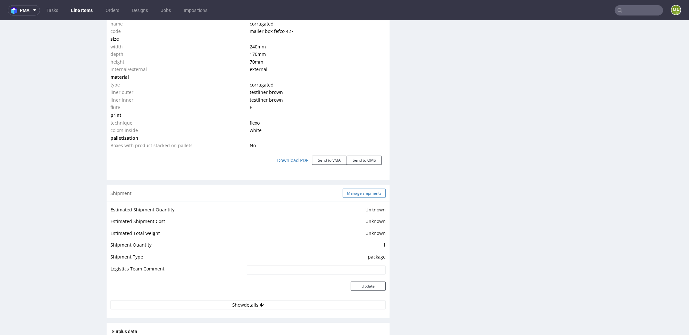
click at [360, 192] on button "Manage shipments" at bounding box center [364, 193] width 43 height 9
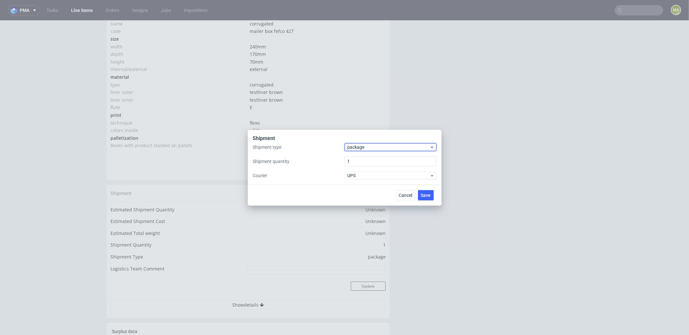
click at [370, 149] on span "package" at bounding box center [389, 147] width 82 height 6
click at [368, 157] on div "pallet" at bounding box center [390, 161] width 87 height 12
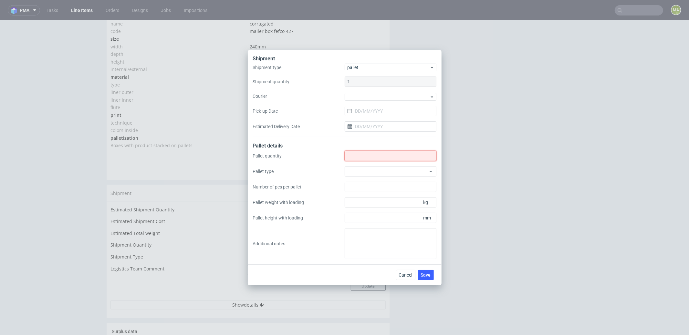
click at [368, 157] on input "Shipment type" at bounding box center [391, 156] width 92 height 10
type input "1"
click at [367, 171] on div at bounding box center [391, 171] width 92 height 10
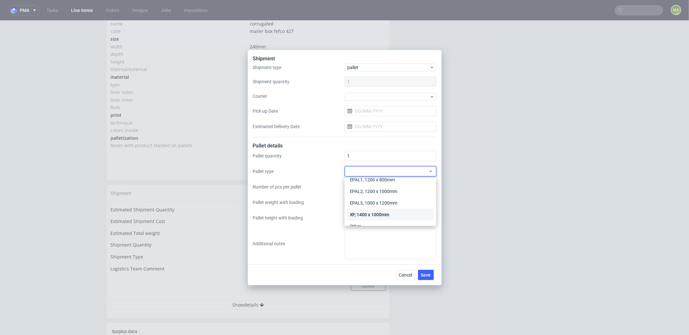
scroll to position [15, 0]
click at [369, 218] on div "Other" at bounding box center [390, 218] width 87 height 12
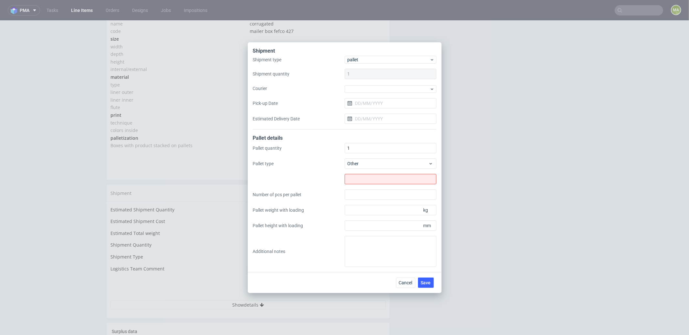
click at [363, 184] on div "Pallet quantity 1 Pallet type Other Number of pcs per pallet Pallet weight with…" at bounding box center [345, 205] width 184 height 124
click at [363, 183] on input "text" at bounding box center [391, 179] width 92 height 10
type input "1000x700"
click at [369, 223] on input "Pallet height with loading" at bounding box center [391, 226] width 92 height 10
type input "1200"
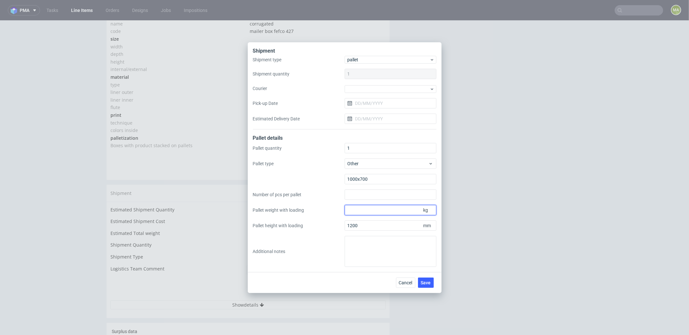
click at [365, 208] on input "Pallet weight with loading" at bounding box center [391, 210] width 92 height 10
type input "120"
click at [429, 283] on span "Save" at bounding box center [426, 283] width 10 height 5
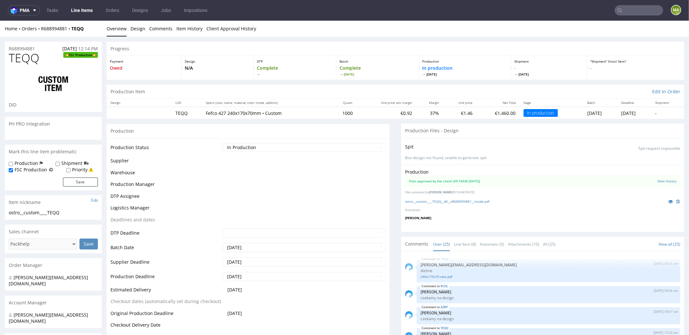
scroll to position [568, 0]
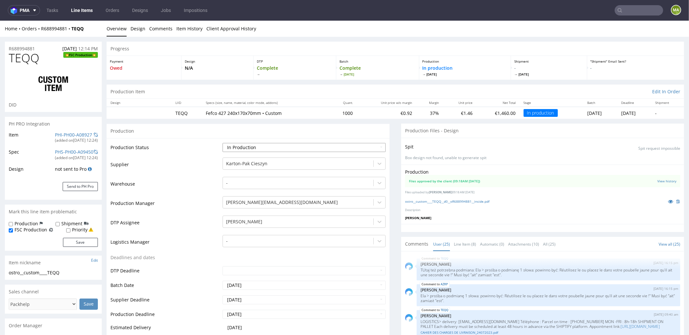
click at [251, 148] on select "Waiting for Artwork Waiting for Diecut Waiting for Mockup Waiting for DTP Waiti…" at bounding box center [304, 147] width 163 height 9
select select "production_complete"
click at [223, 143] on select "Waiting for Artwork Waiting for Diecut Waiting for Mockup Waiting for DTP Waiti…" at bounding box center [304, 147] width 163 height 9
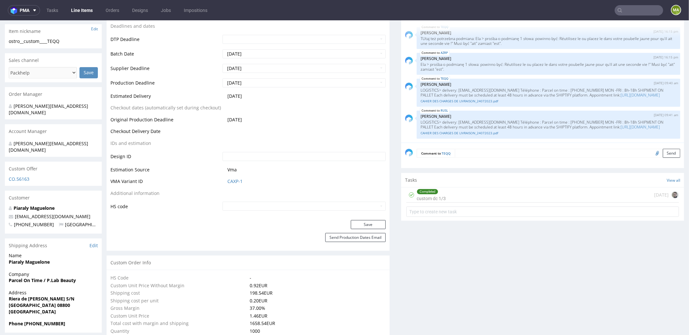
scroll to position [233, 0]
click at [357, 225] on button "Save" at bounding box center [368, 223] width 35 height 9
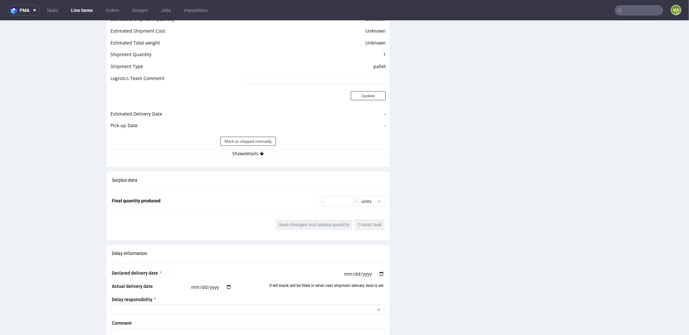
scroll to position [830, 0]
click at [342, 195] on input "number" at bounding box center [339, 200] width 29 height 10
type input "1030"
click at [323, 224] on span "Save changes and update quantity" at bounding box center [314, 223] width 71 height 5
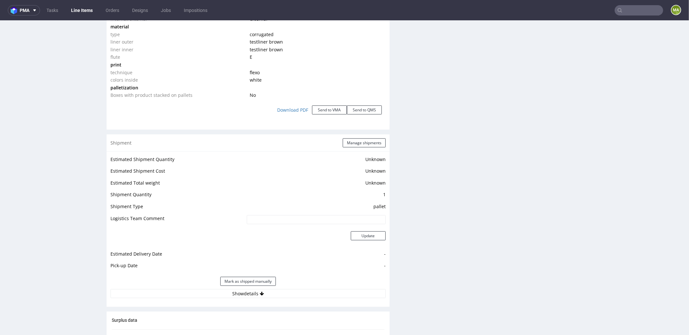
scroll to position [636, 0]
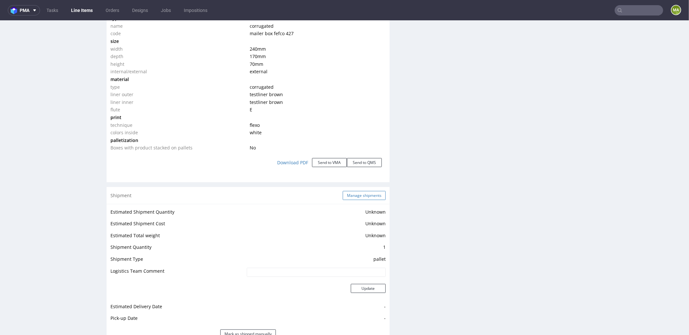
click at [362, 191] on button "Manage shipments" at bounding box center [364, 195] width 43 height 9
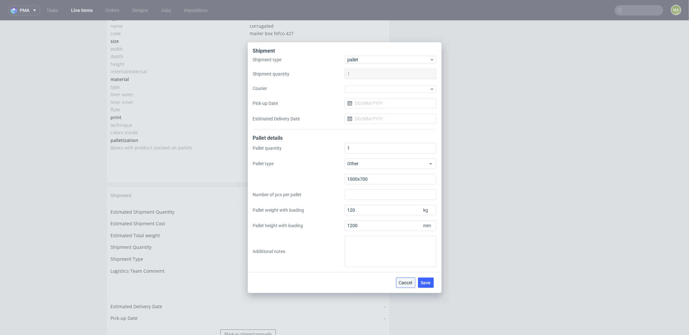
click at [401, 282] on span "Cancel" at bounding box center [406, 283] width 14 height 5
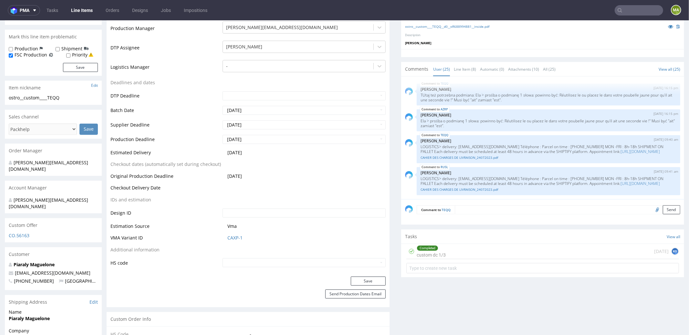
scroll to position [0, 0]
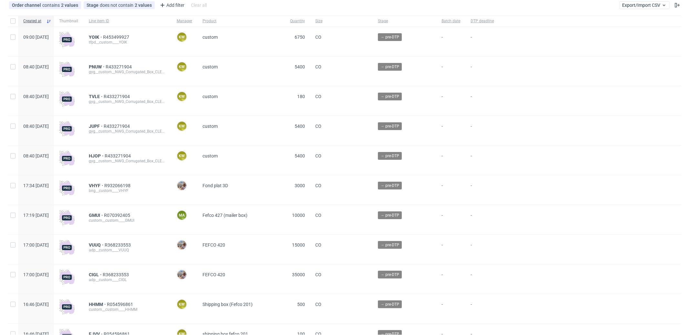
scroll to position [60, 0]
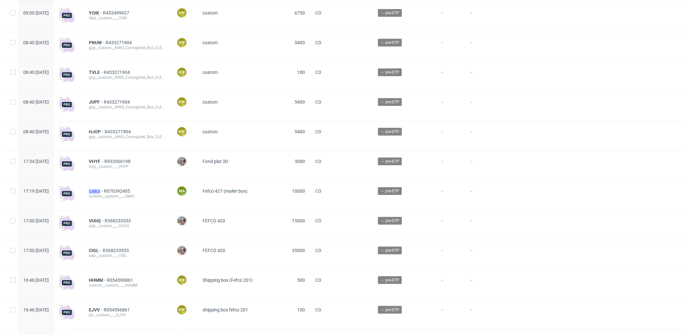
click at [104, 191] on span "GMUI" at bounding box center [96, 191] width 15 height 5
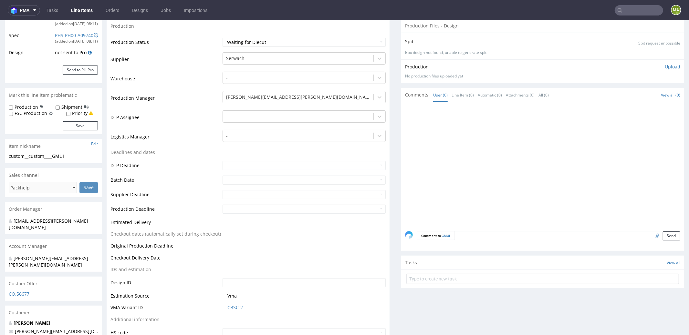
scroll to position [206, 0]
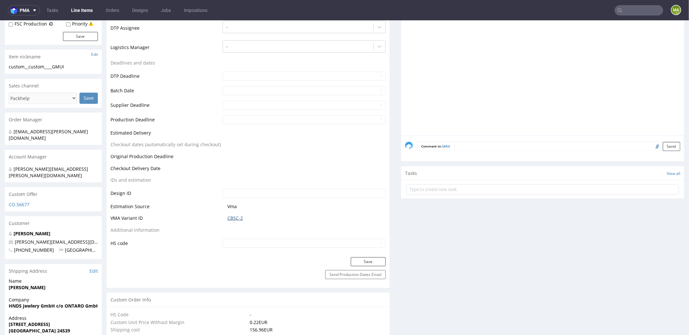
click at [235, 217] on link "CBSC-2" at bounding box center [235, 218] width 16 height 6
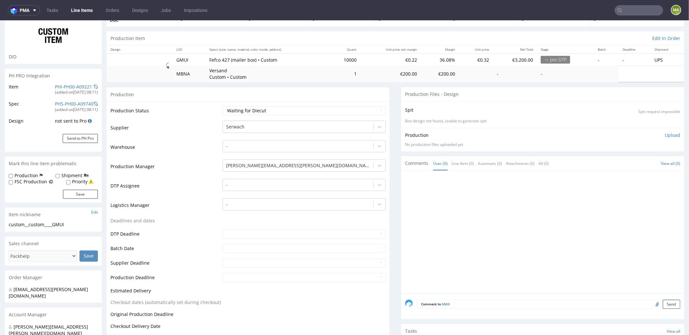
scroll to position [0, 0]
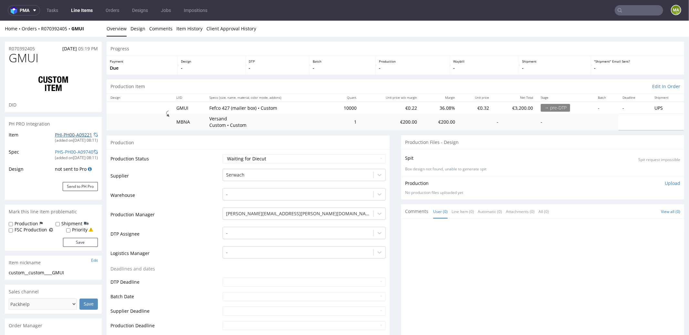
click at [63, 133] on link "PHI-PH00-A09221" at bounding box center [73, 135] width 37 height 6
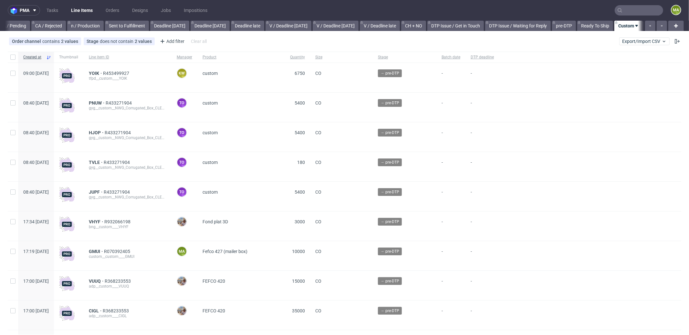
scroll to position [0, 558]
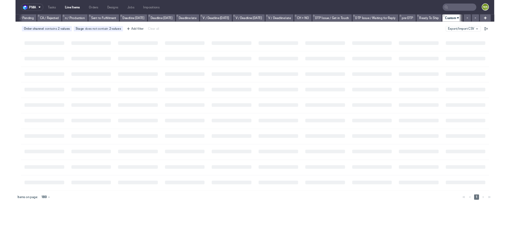
scroll to position [0, 553]
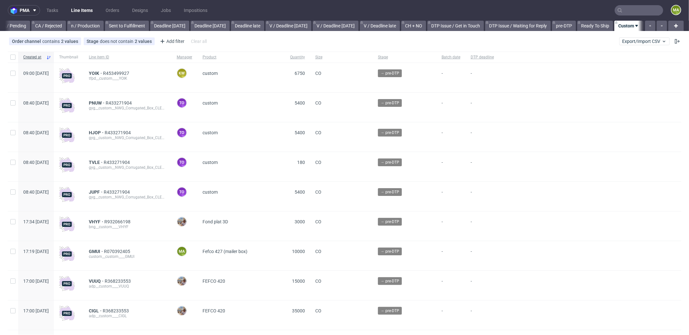
click at [629, 9] on input "text" at bounding box center [639, 10] width 48 height 10
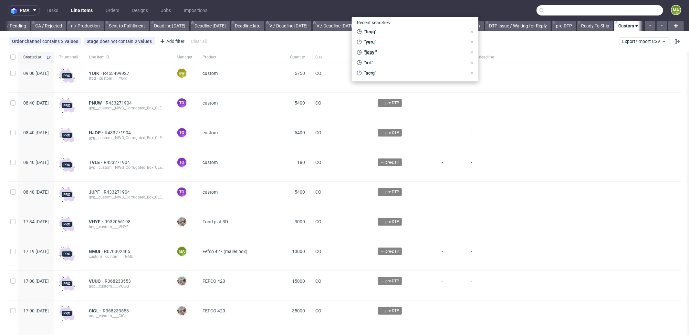
scroll to position [0, 558]
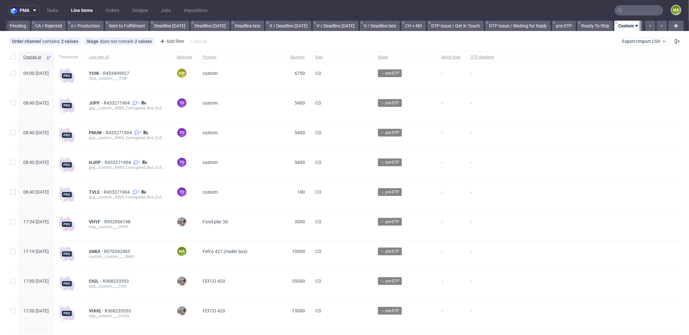
scroll to position [0, 558]
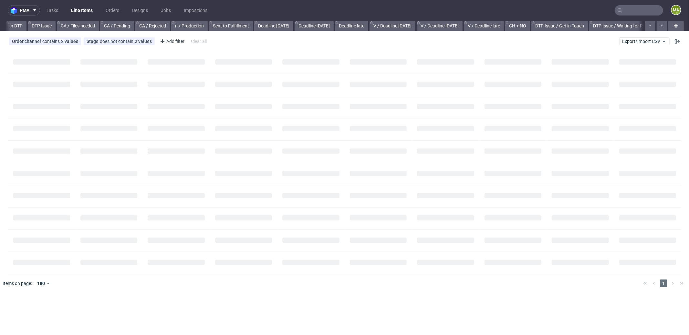
click at [630, 6] on input "text" at bounding box center [639, 10] width 48 height 10
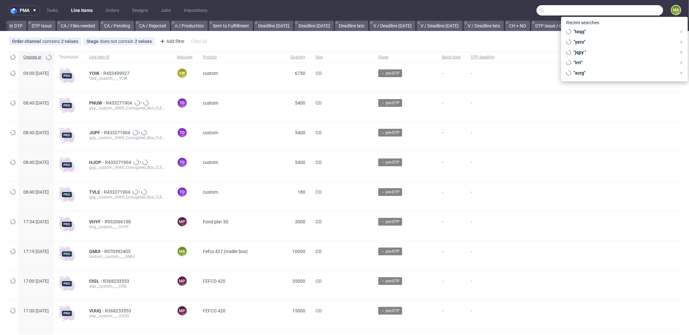
scroll to position [0, 558]
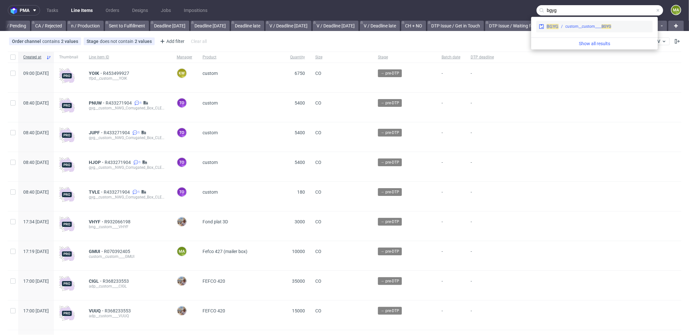
type input "bgyg"
click at [572, 23] on div "BGYG custom__custom____ BGYG" at bounding box center [594, 27] width 116 height 12
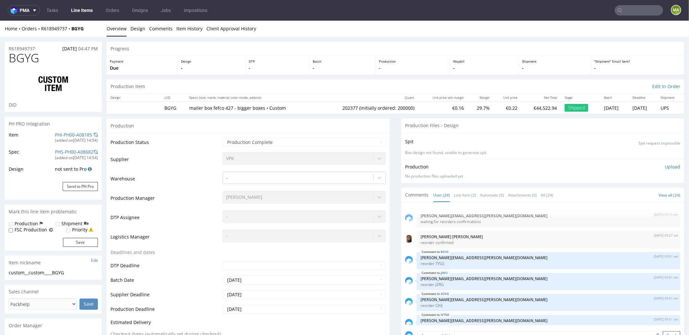
scroll to position [413, 0]
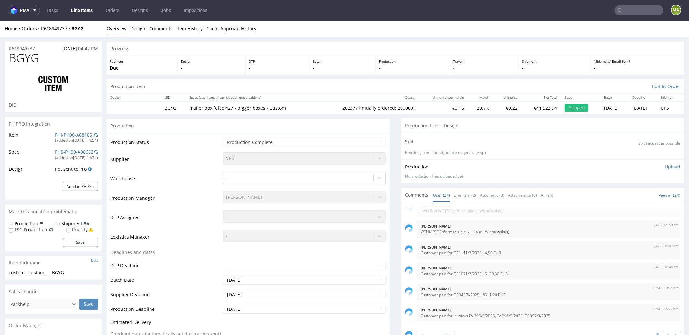
select select "in_progress"
click at [455, 196] on link "Line Item (2)" at bounding box center [465, 195] width 22 height 14
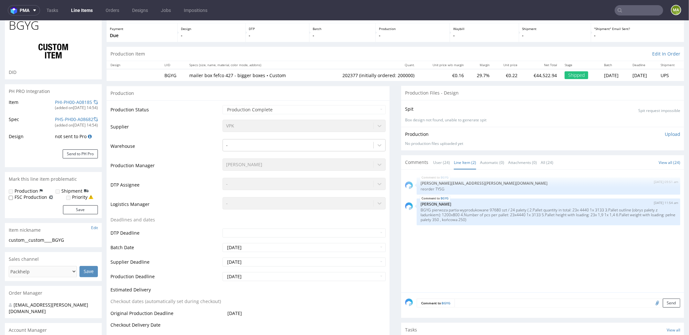
scroll to position [0, 0]
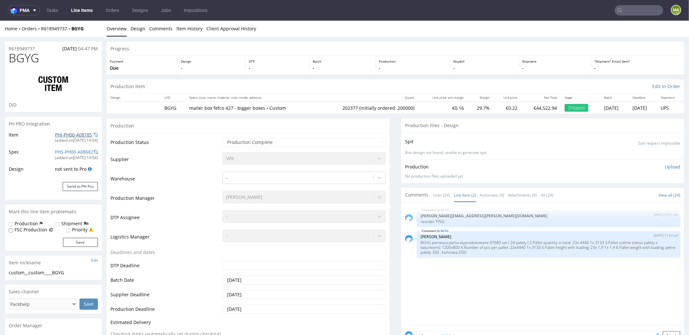
click at [61, 137] on link "PHI-PH00-A08185" at bounding box center [73, 135] width 37 height 6
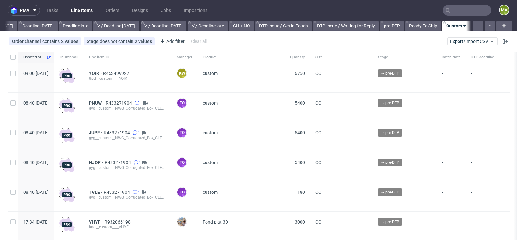
click at [453, 8] on input "text" at bounding box center [467, 10] width 48 height 10
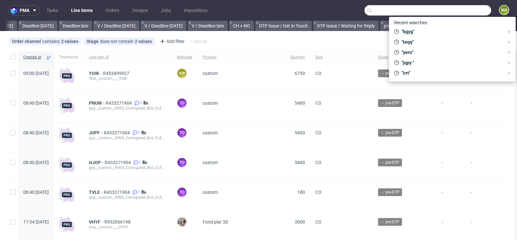
scroll to position [0, 730]
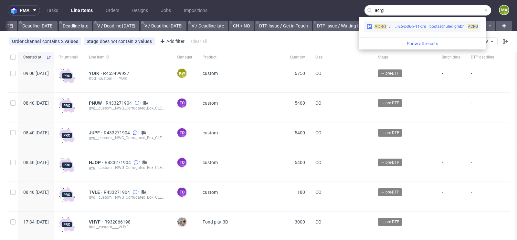
type input "acrg"
click at [407, 22] on div "ACRG ph-zapier__fcustom-size-26-x-36-x-11-cm__bootsschulex_gmbh__ ACRG" at bounding box center [422, 27] width 116 height 12
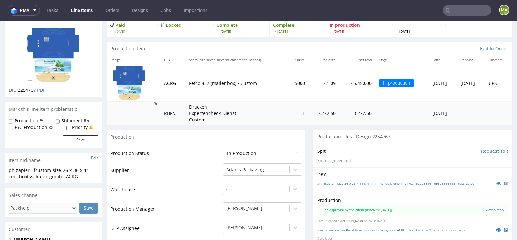
scroll to position [62, 0]
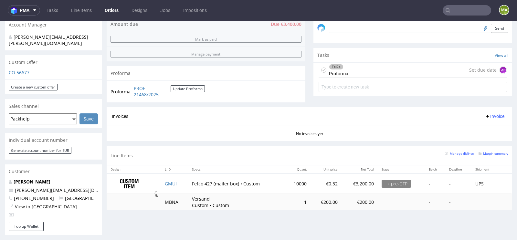
scroll to position [287, 0]
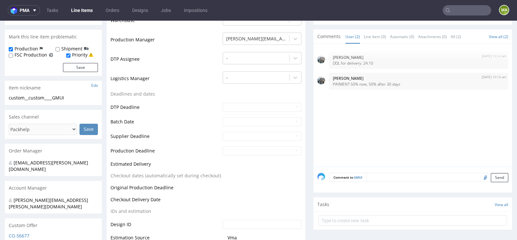
scroll to position [211, 0]
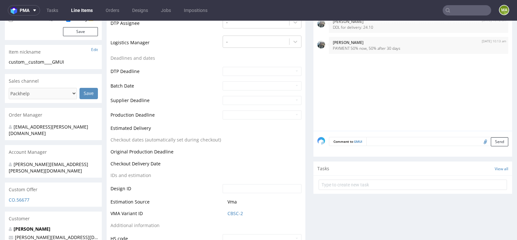
click at [240, 216] on td "CBSC-2" at bounding box center [261, 216] width 80 height 12
click at [239, 214] on link "CBSC-2" at bounding box center [235, 213] width 16 height 6
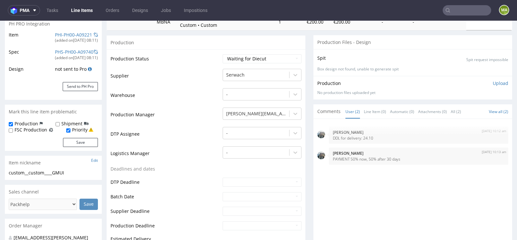
scroll to position [151, 0]
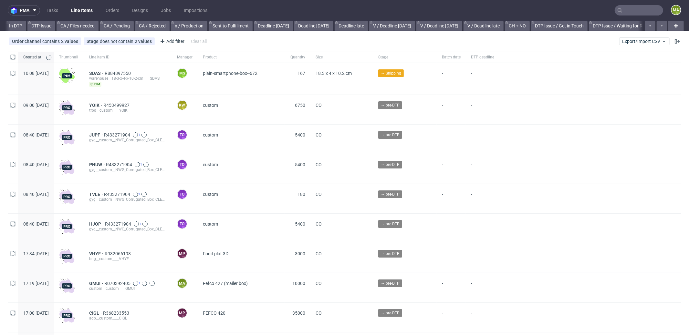
click at [642, 12] on input "text" at bounding box center [639, 10] width 48 height 10
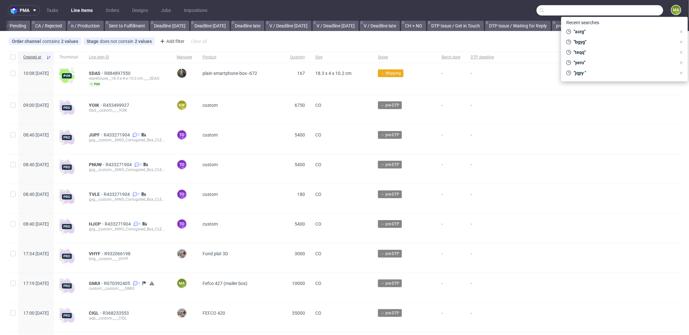
scroll to position [0, 558]
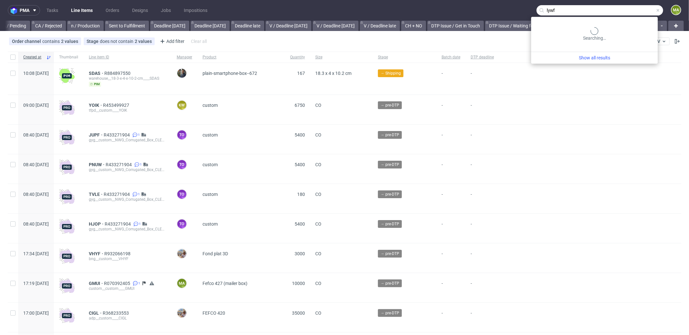
type input "lywf"
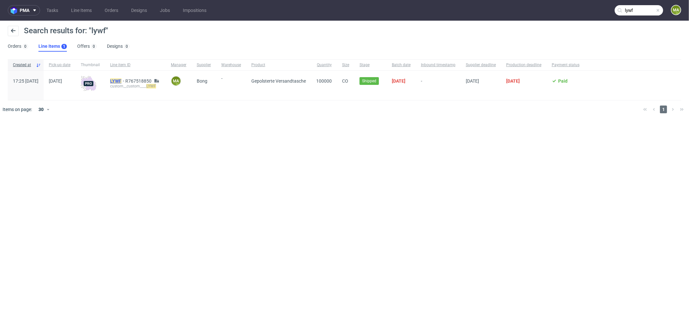
click at [122, 80] on mark "LYWF" at bounding box center [115, 81] width 11 height 5
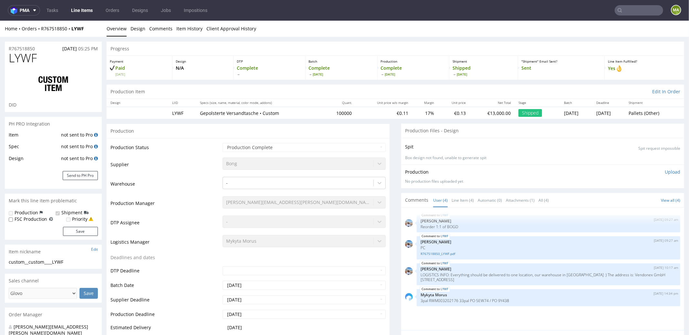
select select "in_progress"
drag, startPoint x: 40, startPoint y: 49, endPoint x: 0, endPoint y: 46, distance: 40.2
copy p "R767518850"
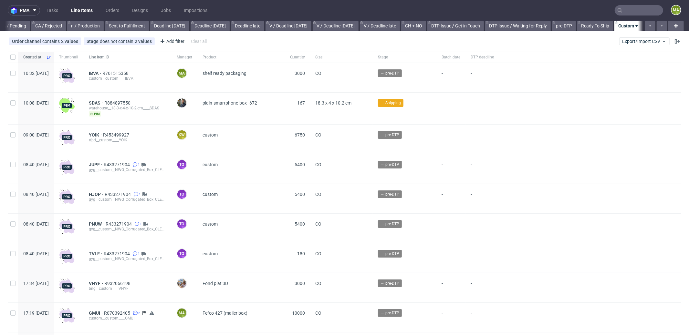
scroll to position [0, 558]
click at [102, 73] on span "IBVA" at bounding box center [96, 73] width 14 height 5
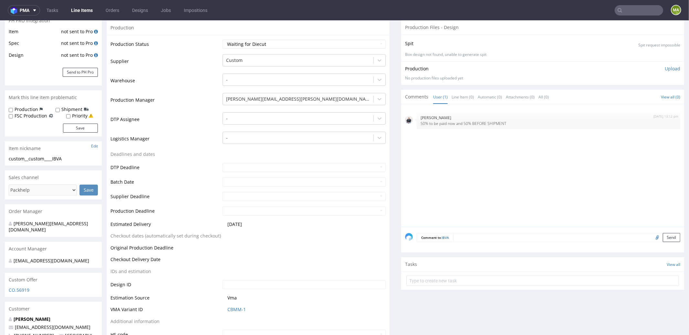
scroll to position [249, 0]
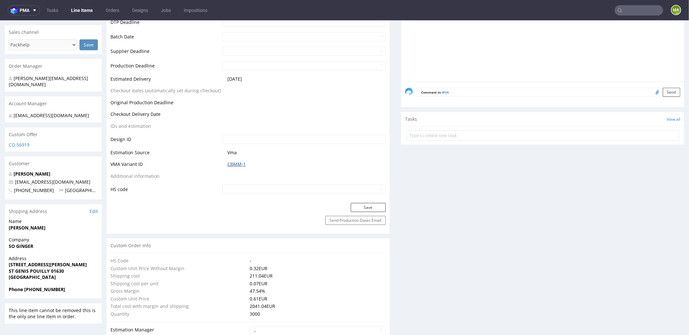
click at [239, 164] on link "CBMM-1" at bounding box center [236, 164] width 18 height 6
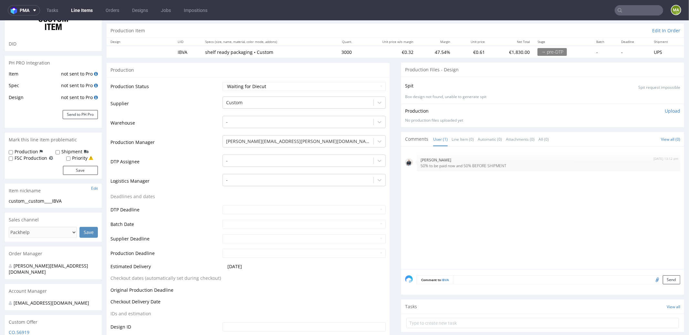
scroll to position [0, 0]
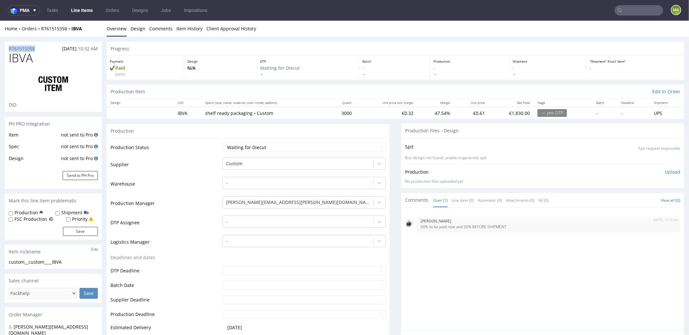
drag, startPoint x: 39, startPoint y: 48, endPoint x: 0, endPoint y: 46, distance: 39.2
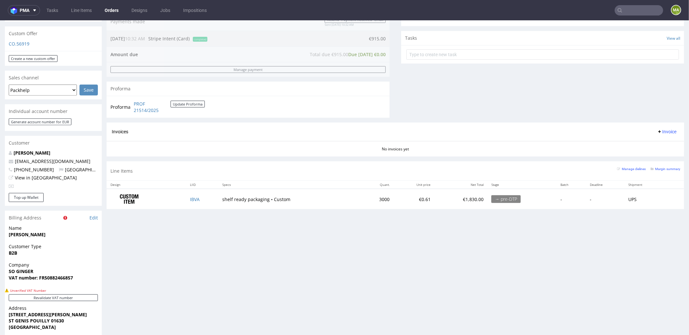
scroll to position [222, 0]
click at [651, 169] on link "Margin summary" at bounding box center [666, 168] width 30 height 5
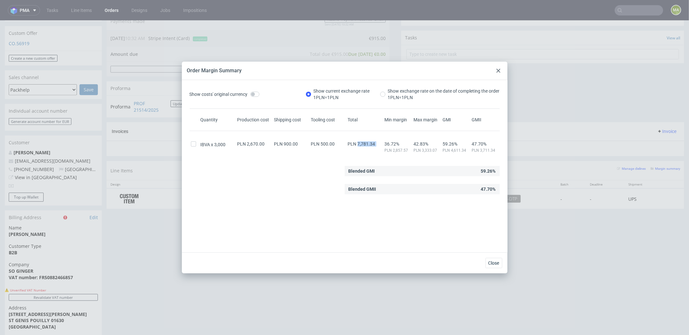
drag, startPoint x: 358, startPoint y: 144, endPoint x: 379, endPoint y: 142, distance: 21.7
click at [379, 142] on div "IBVA 3,000 PLN 2,670.00 PLN 900.00 PLN 500.00 PLN 7,781.34 36.72% PLN 2,857.57 …" at bounding box center [345, 144] width 310 height 17
copy span "7,781.34"
drag, startPoint x: 155, startPoint y: 173, endPoint x: 180, endPoint y: 179, distance: 25.7
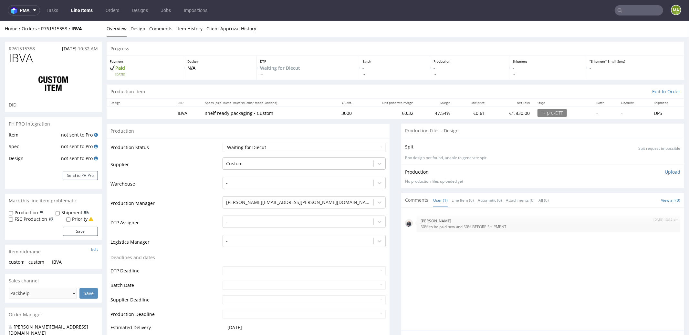
click at [247, 161] on div at bounding box center [298, 164] width 144 height 8
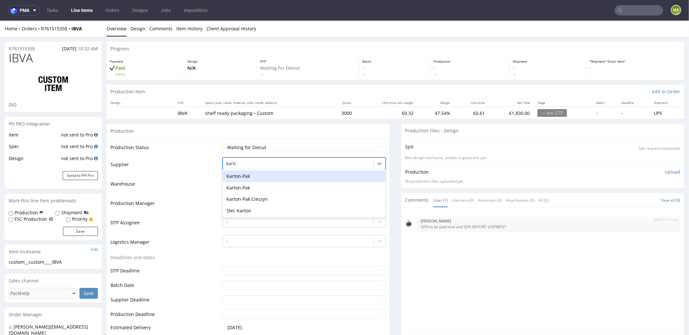
type input "karton"
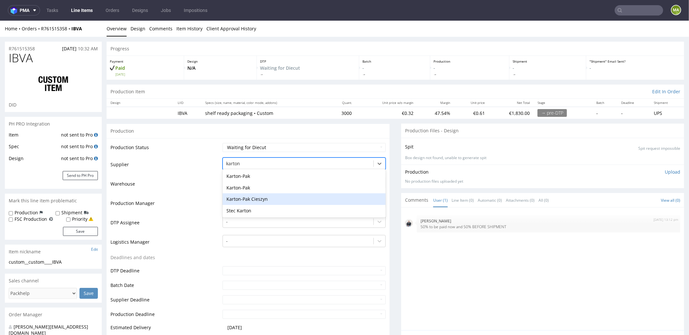
click at [234, 203] on div "Karton-Pak Cieszyn" at bounding box center [304, 199] width 163 height 12
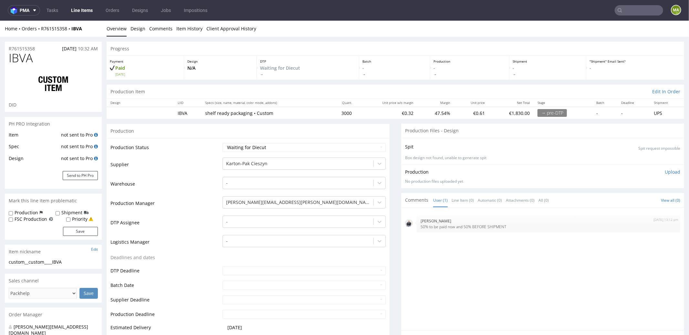
click at [174, 198] on td "Production Manager" at bounding box center [166, 205] width 111 height 19
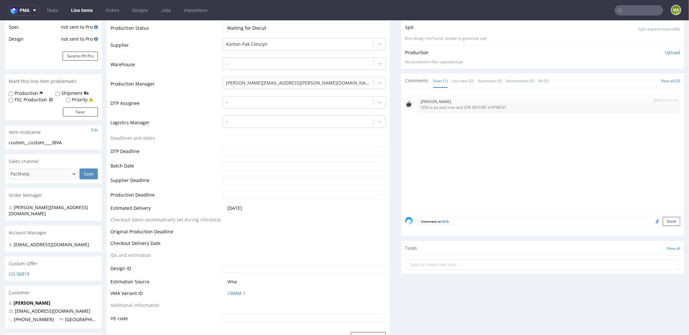
scroll to position [236, 0]
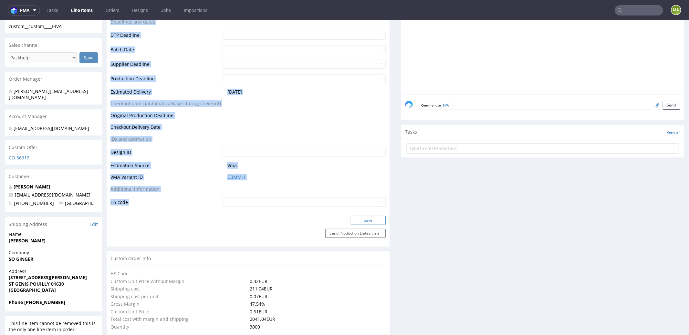
click at [354, 215] on form "Production Production Status Waiting for Artwork Waiting for Diecut Waiting for…" at bounding box center [248, 67] width 283 height 359
click at [354, 217] on button "Save" at bounding box center [368, 220] width 35 height 9
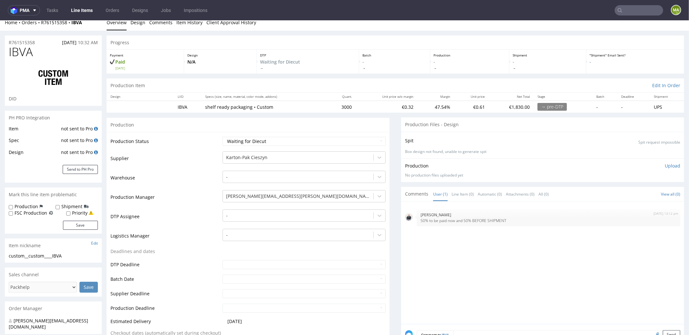
scroll to position [0, 0]
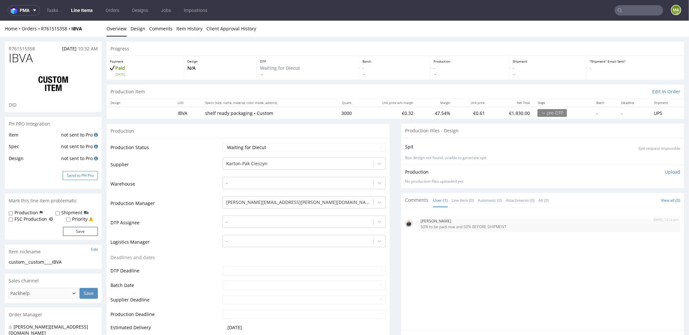
click at [90, 178] on button "Send to PH Pro" at bounding box center [80, 175] width 35 height 9
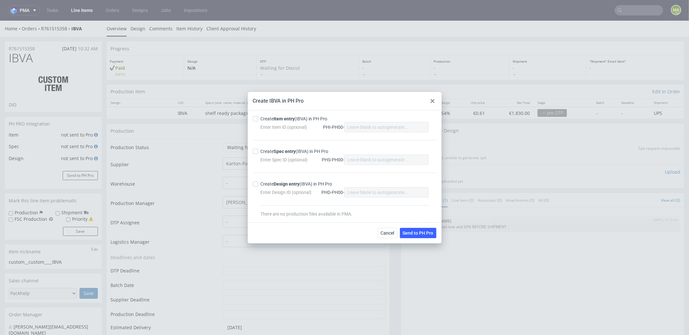
click at [290, 121] on strong "Item entry" at bounding box center [284, 118] width 21 height 5
click at [258, 121] on input "Create Item entry (IBVA) in PH Pro" at bounding box center [255, 118] width 5 height 5
checkbox input "true"
click at [290, 152] on strong "Spec entry" at bounding box center [285, 151] width 22 height 5
click at [258, 152] on input "Create Spec entry (IBVA) in PH Pro" at bounding box center [255, 151] width 5 height 5
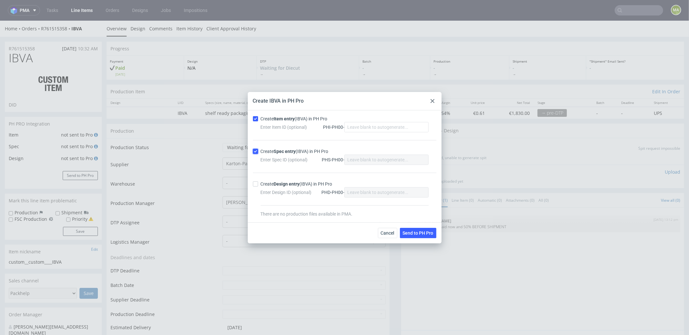
checkbox input "true"
click at [430, 231] on span "Send to PH Pro" at bounding box center [418, 233] width 31 height 5
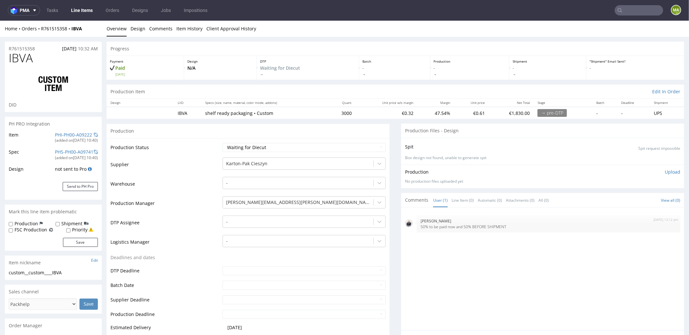
click at [68, 131] on td "PHI-PH00-A09222 (added on [DATE] 10:40 )" at bounding box center [75, 139] width 45 height 17
click at [68, 133] on link "PHI-PH00-A09222" at bounding box center [73, 135] width 37 height 6
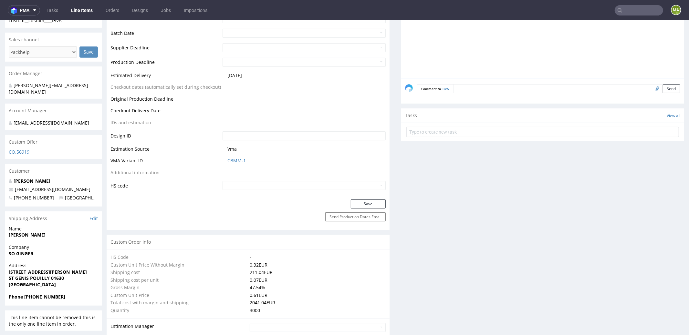
scroll to position [470, 0]
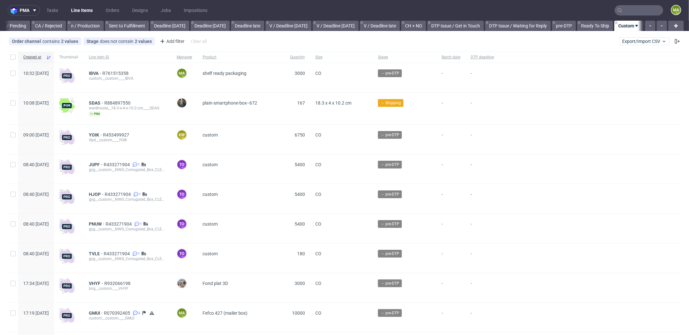
scroll to position [0, 558]
click at [169, 42] on div "Add filter" at bounding box center [171, 41] width 28 height 10
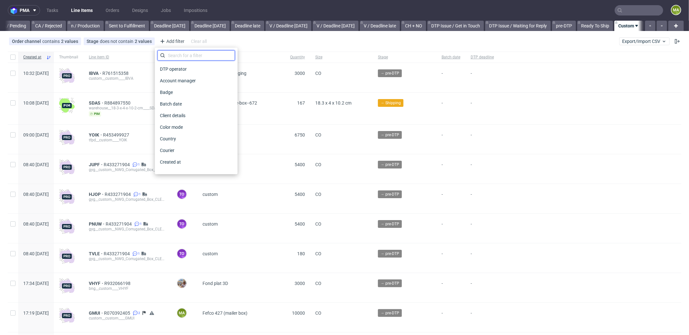
click at [185, 55] on input "text" at bounding box center [196, 55] width 78 height 10
type input "pro"
click at [177, 160] on span "Production manager" at bounding box center [180, 162] width 47 height 9
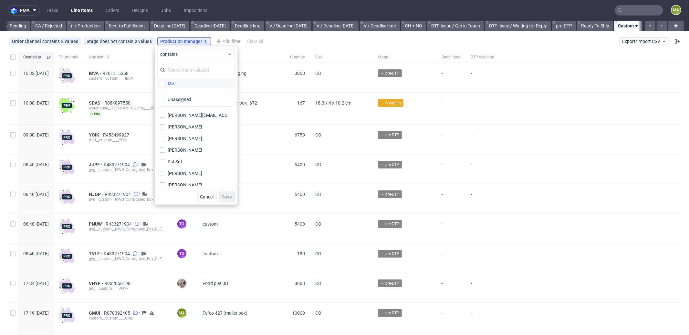
click at [180, 87] on label "Me" at bounding box center [196, 83] width 78 height 9
click at [165, 86] on input "Me" at bounding box center [162, 83] width 5 height 5
checkbox input "true"
click at [227, 198] on span "Save" at bounding box center [227, 197] width 10 height 5
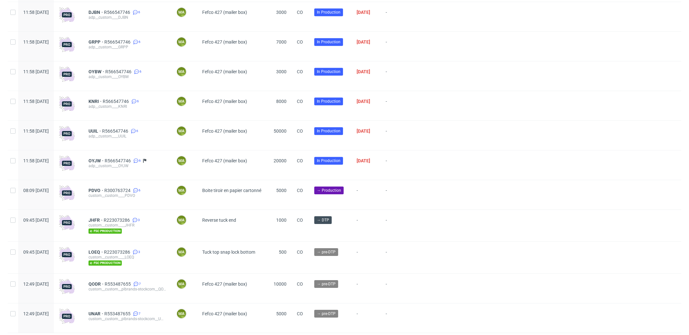
scroll to position [1631, 0]
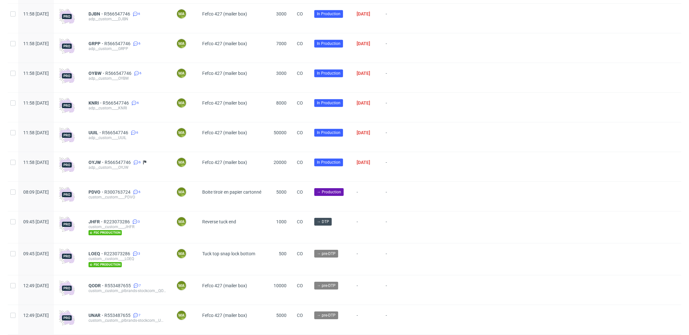
click at [139, 73] on div "OYBW R566547746 6 adp__custom____OYBW" at bounding box center [127, 77] width 88 height 29
click at [133, 76] on span "R566547746" at bounding box center [118, 73] width 27 height 5
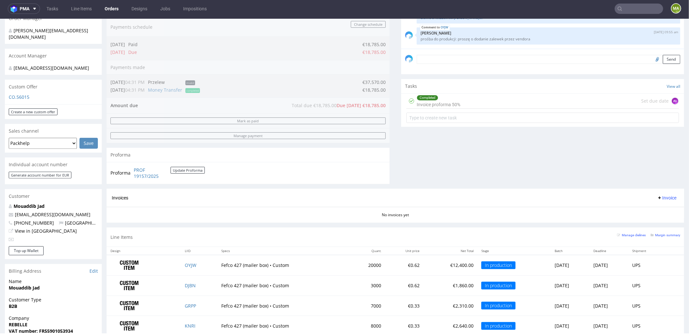
scroll to position [285, 0]
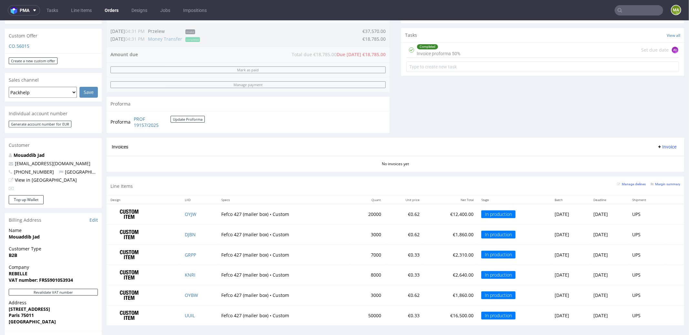
scroll to position [263, 0]
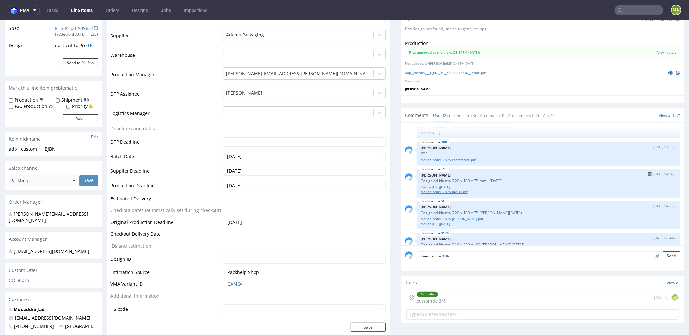
scroll to position [701, 0]
click at [461, 120] on link "Line Item (3)" at bounding box center [465, 115] width 22 height 14
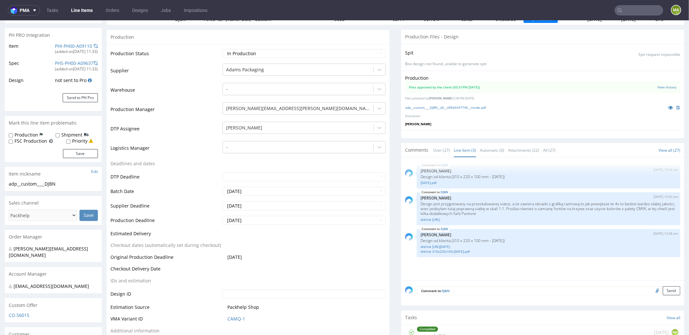
scroll to position [141, 0]
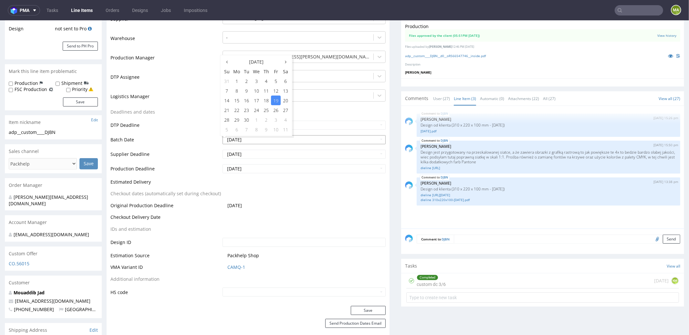
click at [257, 139] on input "2025-09-19" at bounding box center [304, 139] width 163 height 9
click at [176, 138] on td "Batch Date" at bounding box center [166, 141] width 111 height 15
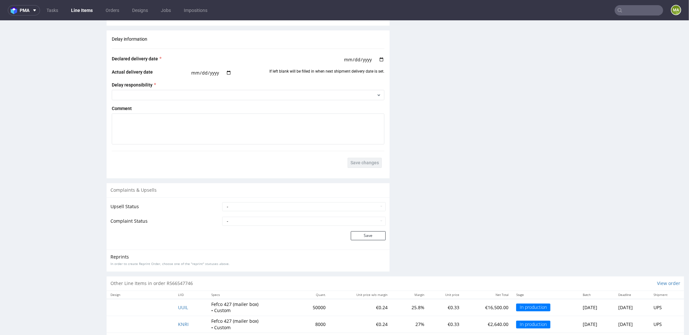
scroll to position [1037, 0]
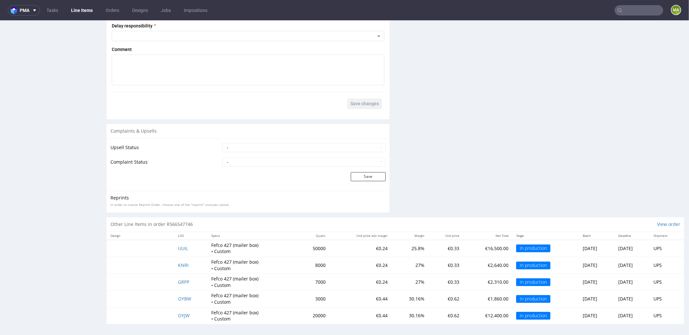
click at [636, 11] on input "text" at bounding box center [639, 10] width 48 height 10
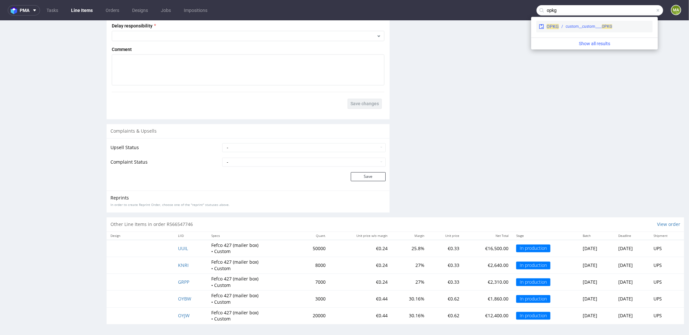
type input "opkg"
drag, startPoint x: 573, startPoint y: 27, endPoint x: 560, endPoint y: 7, distance: 24.1
click at [573, 27] on div "custom__custom____ OPKG" at bounding box center [589, 27] width 47 height 6
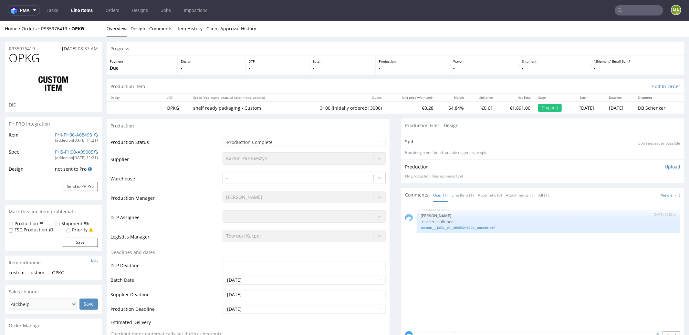
select select "in_progress"
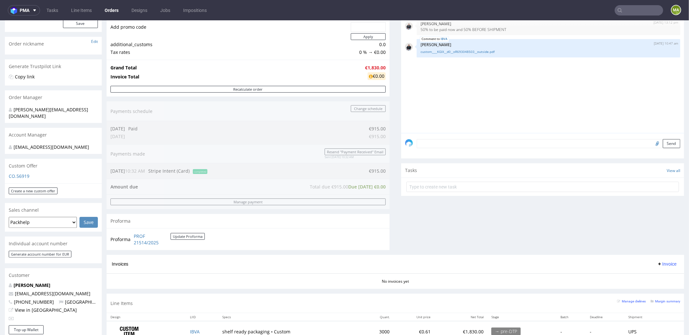
scroll to position [240, 0]
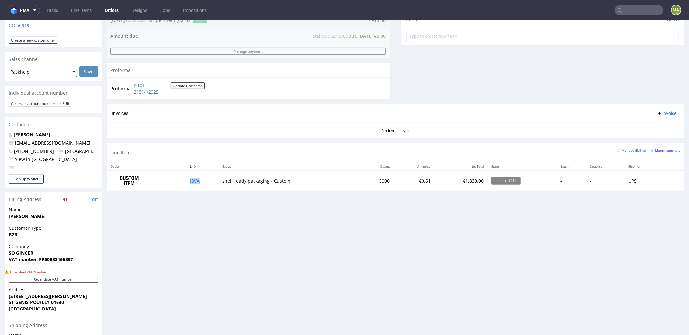
click at [198, 179] on td "IBVA" at bounding box center [202, 180] width 33 height 20
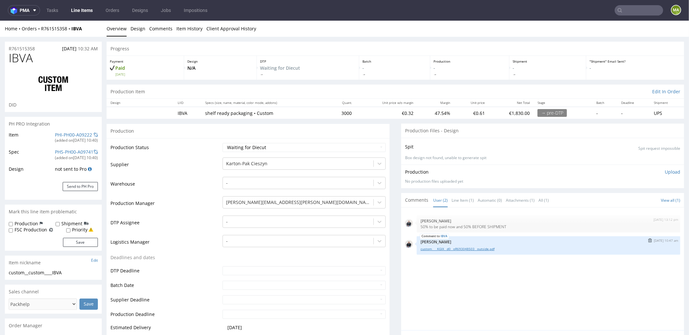
click at [436, 247] on link "custom____KGIX__d0__oR693048503__outside.pdf" at bounding box center [549, 249] width 256 height 5
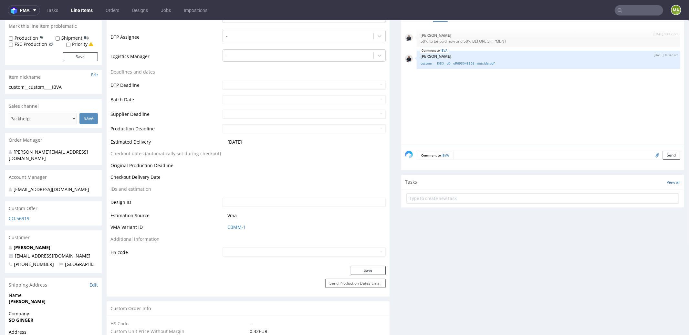
scroll to position [238, 0]
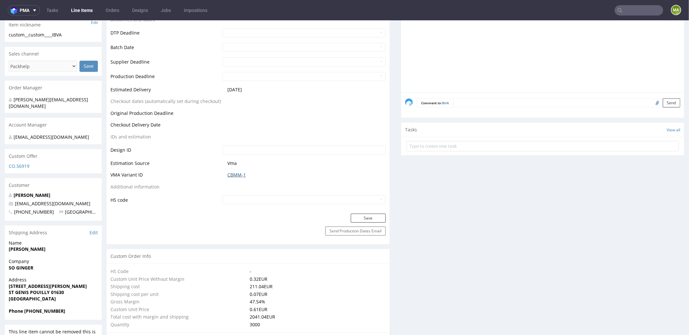
click at [235, 174] on link "CBMM-1" at bounding box center [236, 175] width 18 height 6
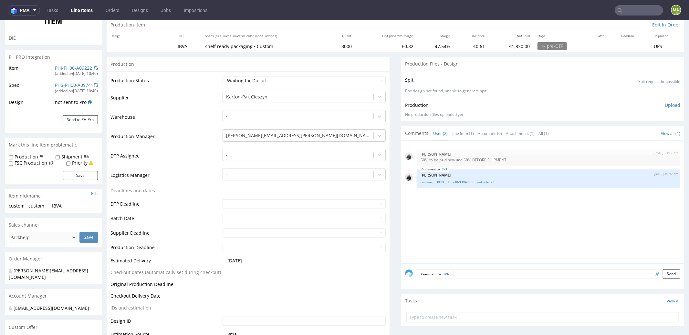
scroll to position [0, 0]
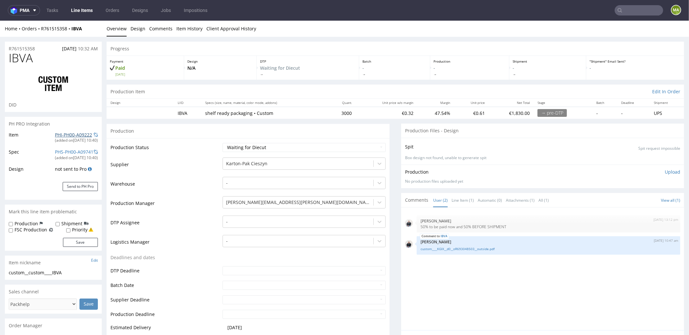
click at [79, 136] on link "PHI-PH00-A09222" at bounding box center [73, 135] width 37 height 6
click at [74, 152] on link "PHS-PH00-A09741" at bounding box center [74, 152] width 38 height 6
click at [94, 136] on span at bounding box center [96, 134] width 4 height 5
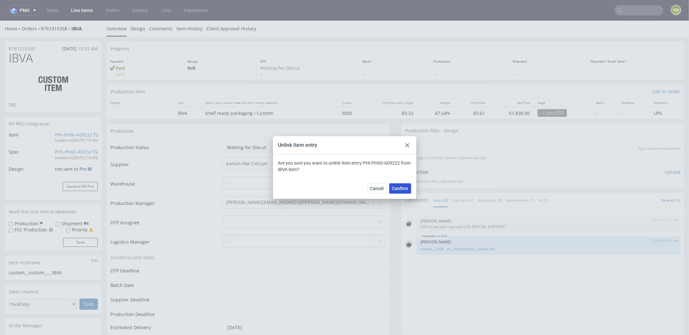
click at [401, 190] on span "Confirm" at bounding box center [400, 188] width 16 height 5
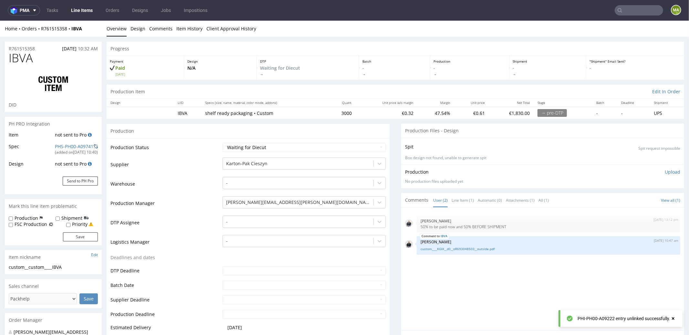
click at [97, 145] on span at bounding box center [96, 146] width 4 height 5
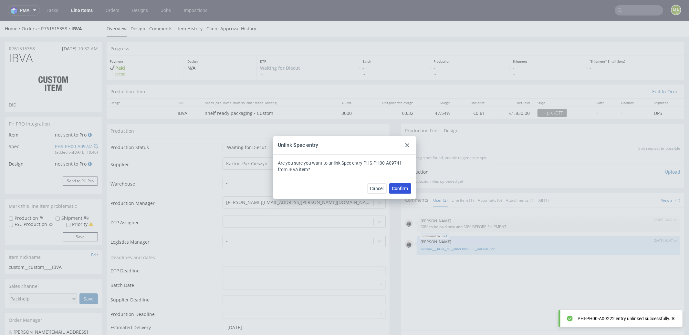
click at [407, 188] on span "Confirm" at bounding box center [400, 188] width 16 height 5
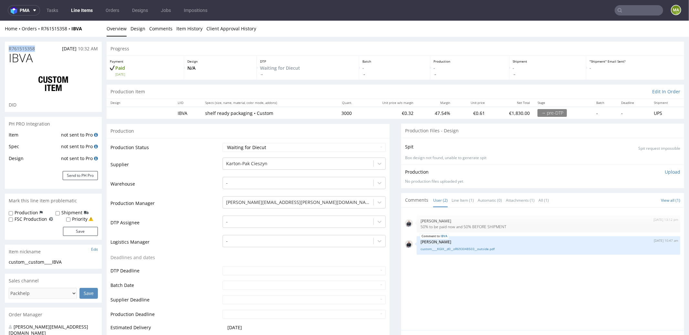
drag, startPoint x: 37, startPoint y: 49, endPoint x: 9, endPoint y: 40, distance: 28.7
copy p "R761515358"
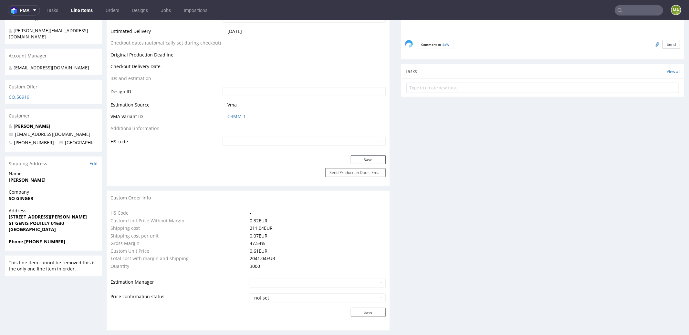
scroll to position [15, 0]
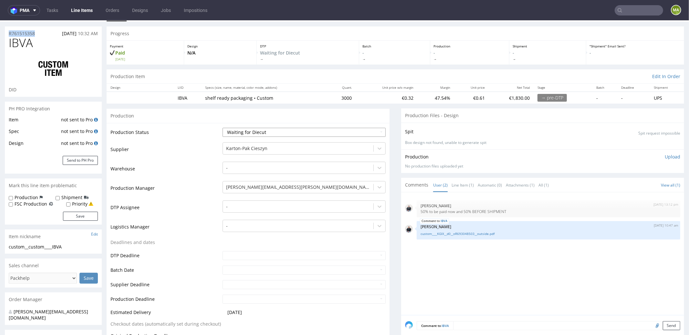
click at [260, 132] on select "Waiting for Artwork Waiting for Diecut Waiting for Mockup Waiting for DTP Waiti…" at bounding box center [304, 132] width 163 height 9
select select "production_in_process"
click at [223, 128] on select "Waiting for Artwork Waiting for Diecut Waiting for Mockup Waiting for DTP Waiti…" at bounding box center [304, 132] width 163 height 9
click at [189, 193] on td "Production Manager" at bounding box center [166, 189] width 111 height 19
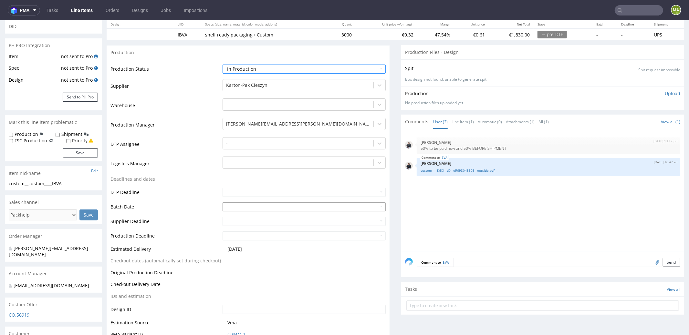
click at [245, 206] on input "text" at bounding box center [304, 206] width 163 height 9
click at [248, 153] on td "7" at bounding box center [247, 158] width 10 height 10
type input "2025-10-07"
click at [185, 189] on td "DTP Deadline" at bounding box center [166, 194] width 111 height 15
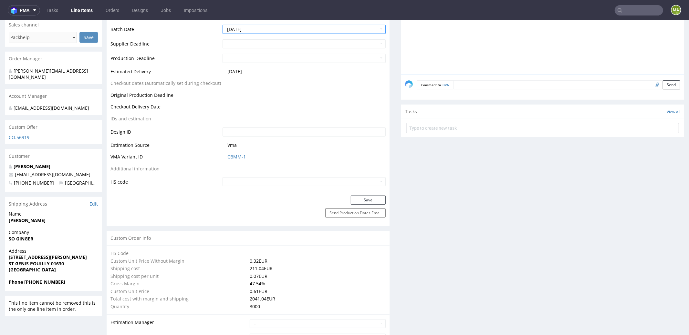
scroll to position [220, 0]
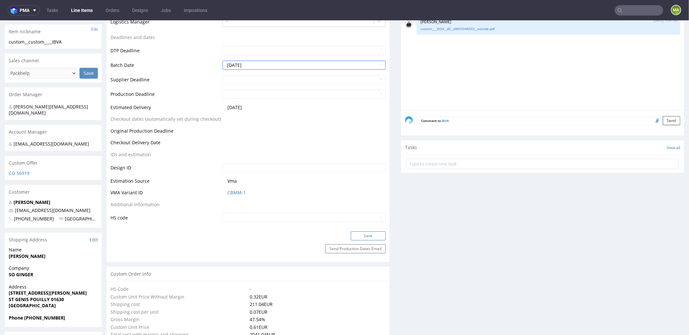
click at [363, 233] on button "Save" at bounding box center [368, 235] width 35 height 9
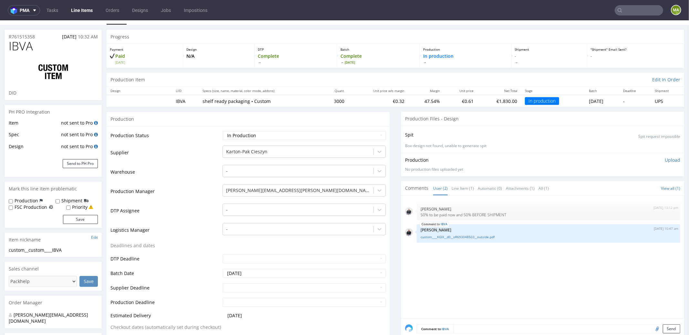
scroll to position [0, 0]
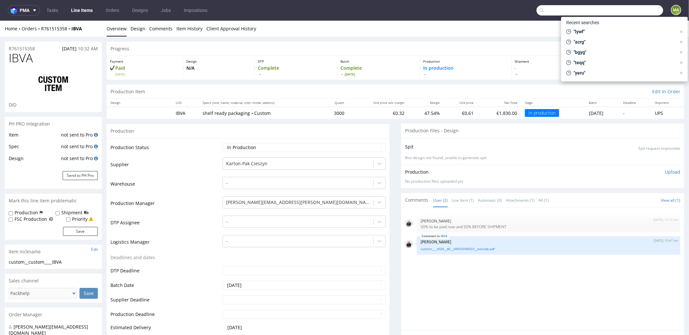
click at [633, 11] on input "text" at bounding box center [600, 10] width 127 height 10
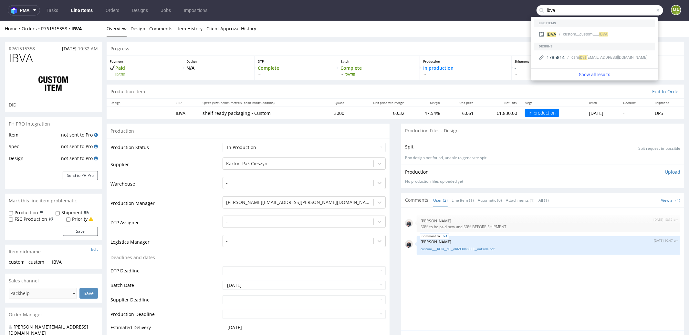
type input "ibva"
click at [26, 54] on span "IBVA" at bounding box center [21, 57] width 24 height 13
click at [25, 53] on span "IBVA" at bounding box center [21, 57] width 24 height 13
click at [25, 52] on span "IBVA" at bounding box center [21, 57] width 24 height 13
click at [25, 51] on span "IBVA" at bounding box center [21, 57] width 24 height 13
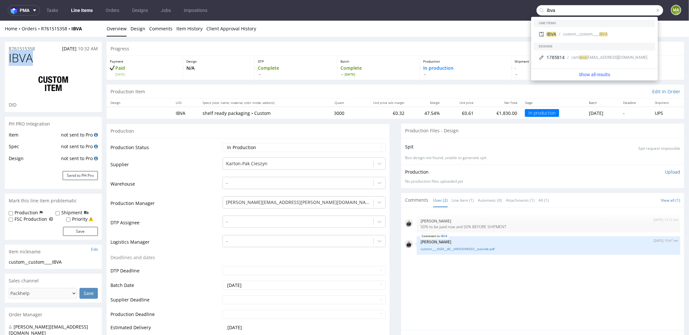
click at [25, 51] on span "IBVA" at bounding box center [21, 57] width 24 height 13
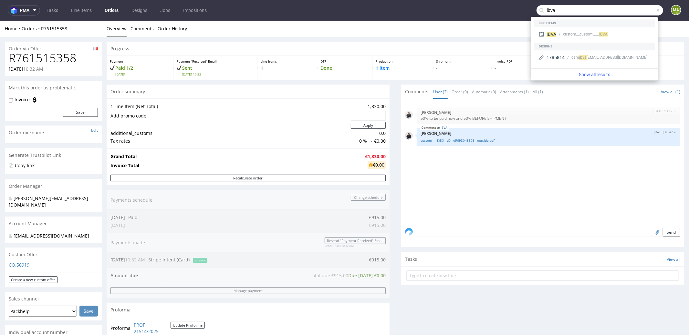
scroll to position [240, 0]
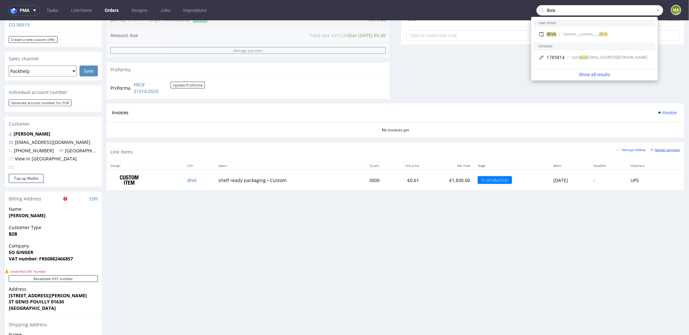
click at [660, 149] on small "Margin summary" at bounding box center [666, 150] width 30 height 4
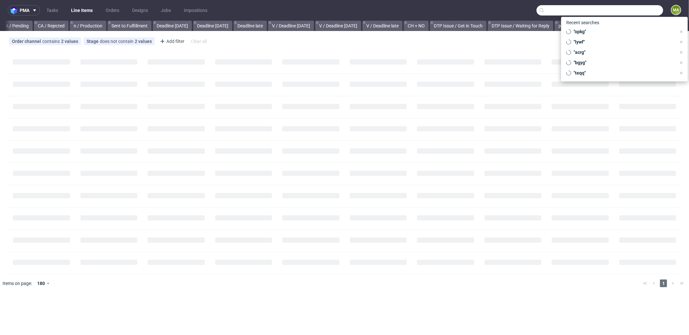
click at [654, 13] on input "text" at bounding box center [600, 10] width 127 height 10
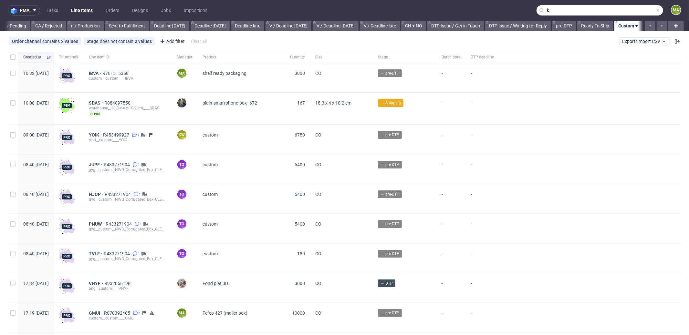
scroll to position [0, 558]
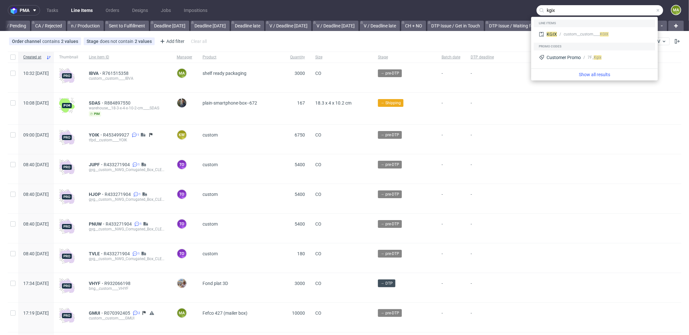
type input "kgix"
click at [568, 26] on div "Line items" at bounding box center [595, 23] width 122 height 8
click at [567, 31] on div "KGIX custom__custom____ KGIX" at bounding box center [594, 34] width 116 height 12
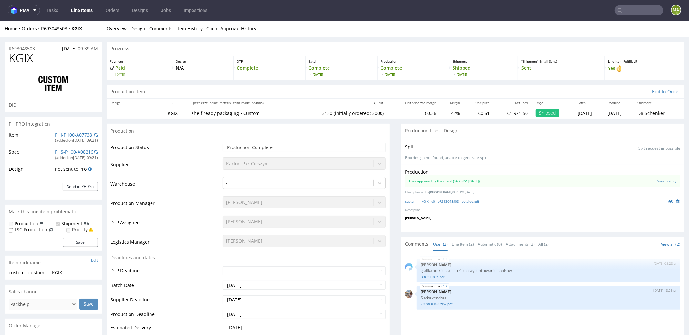
select select "in_progress"
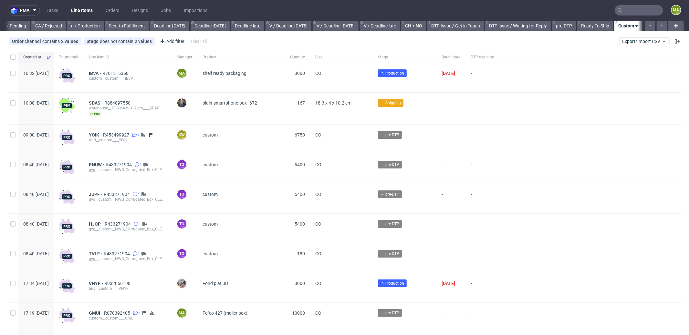
scroll to position [0, 558]
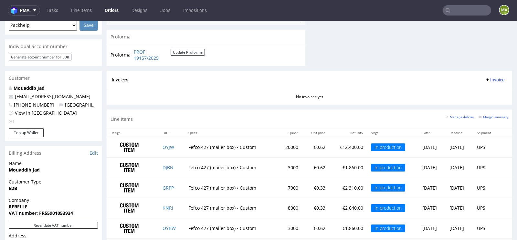
scroll to position [379, 0]
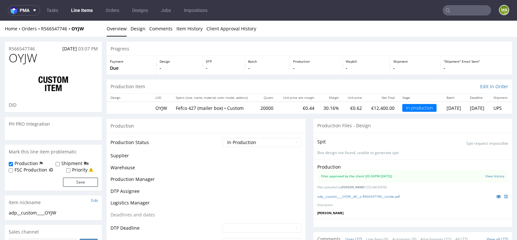
scroll to position [783, 0]
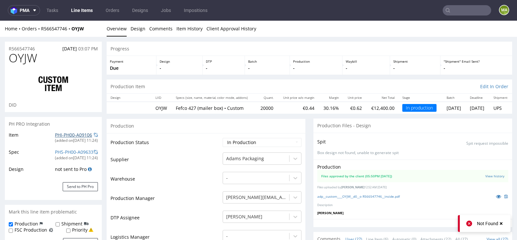
click at [61, 134] on link "PHI-PH00-A09106" at bounding box center [73, 135] width 37 height 6
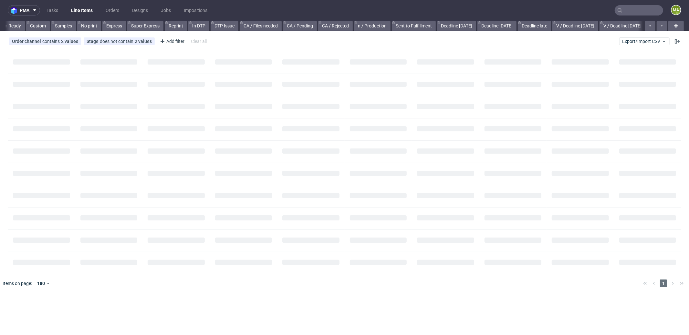
click at [625, 11] on input "text" at bounding box center [639, 10] width 48 height 10
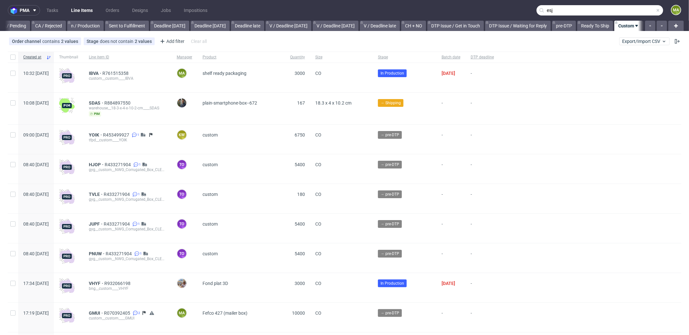
scroll to position [0, 558]
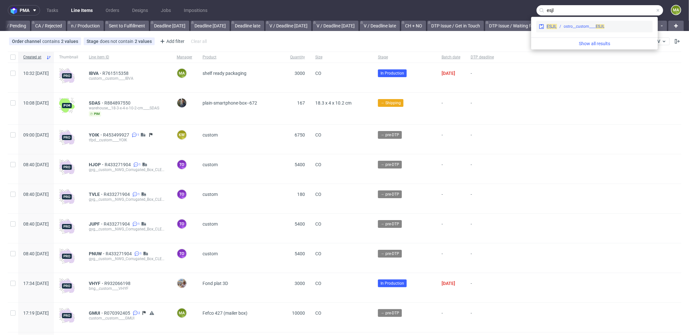
type input "esjl"
click at [579, 25] on div "ostro__custom____ ESJL" at bounding box center [584, 27] width 41 height 6
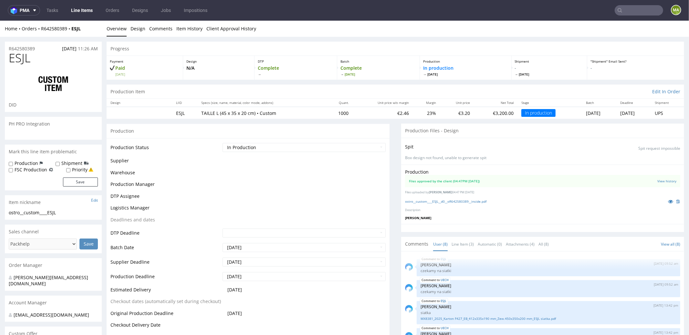
scroll to position [87, 0]
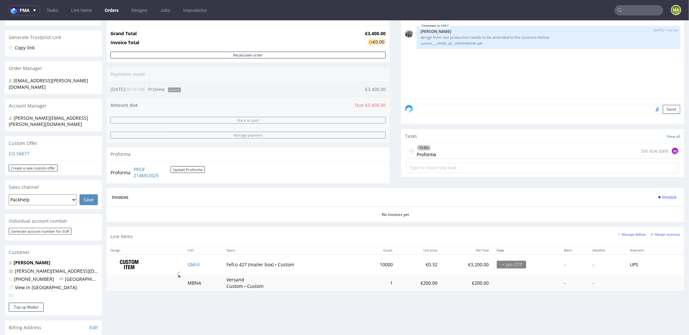
scroll to position [142, 0]
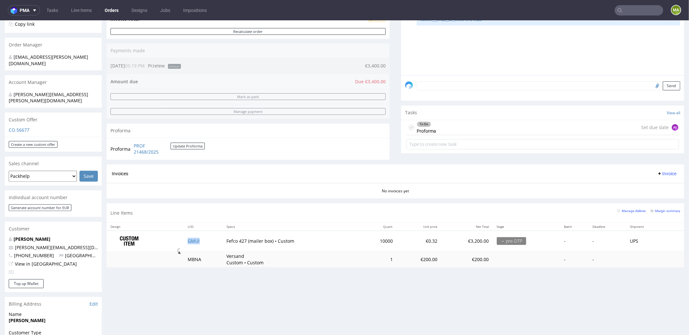
click at [190, 245] on td "GMUI" at bounding box center [203, 241] width 39 height 20
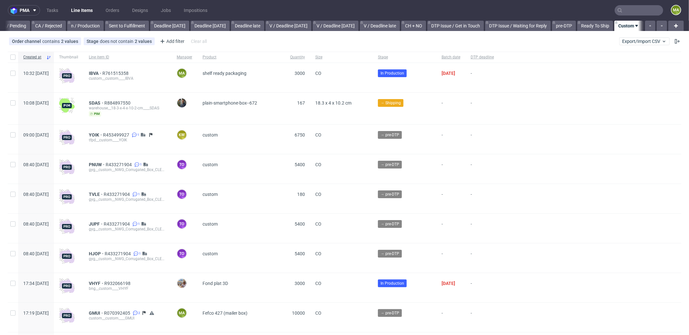
scroll to position [0, 558]
click at [102, 74] on span "IBVA" at bounding box center [96, 73] width 14 height 5
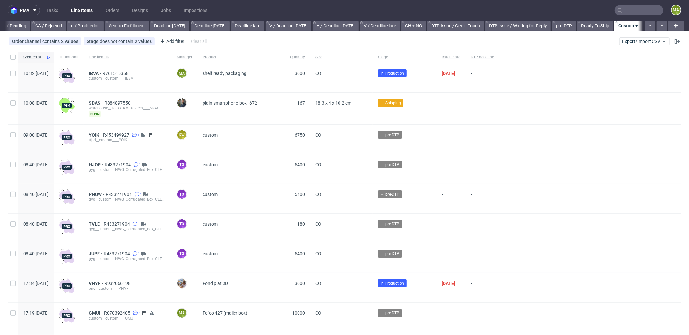
scroll to position [0, 558]
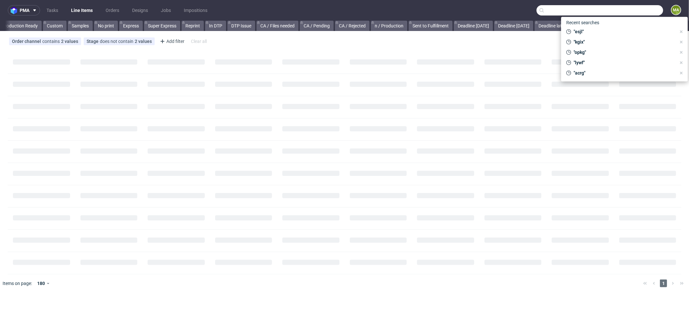
click at [639, 6] on input "text" at bounding box center [600, 10] width 127 height 10
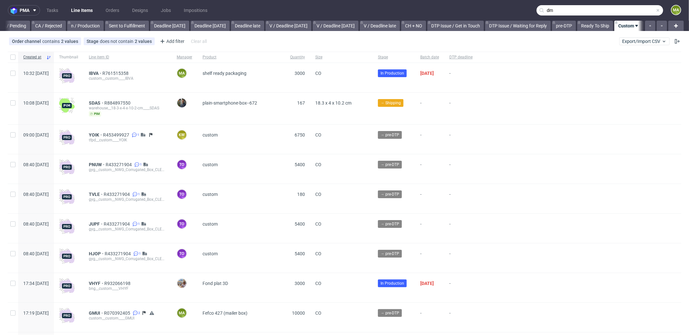
scroll to position [0, 558]
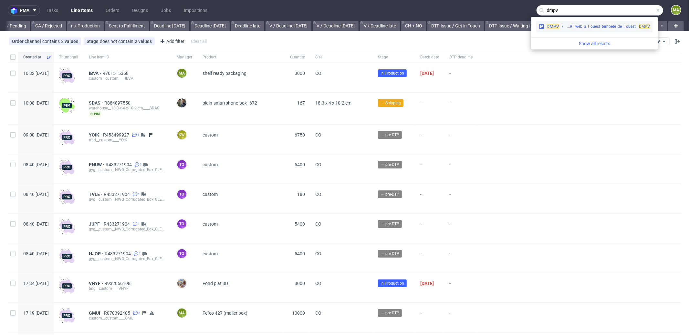
type input "dmpv"
click at [567, 25] on div "ostro__f79__web_a_l_ouest_tempete_de_l_ouest__ DMPV" at bounding box center [608, 27] width 84 height 6
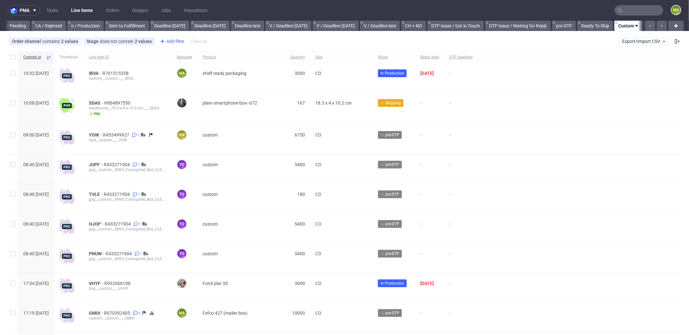
scroll to position [0, 558]
click at [172, 42] on div "Add filter" at bounding box center [171, 41] width 28 height 10
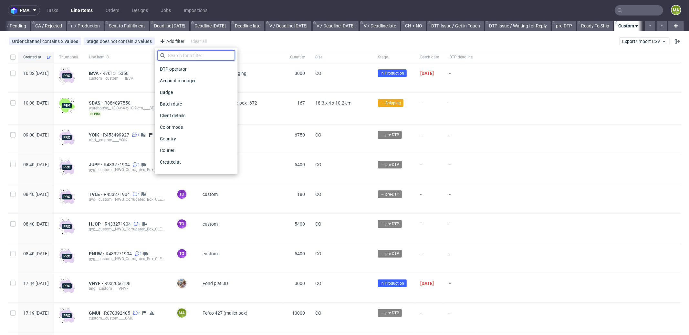
click at [181, 54] on input "text" at bounding box center [196, 55] width 78 height 10
type input "pro"
click at [209, 160] on div "Production manager" at bounding box center [196, 162] width 78 height 9
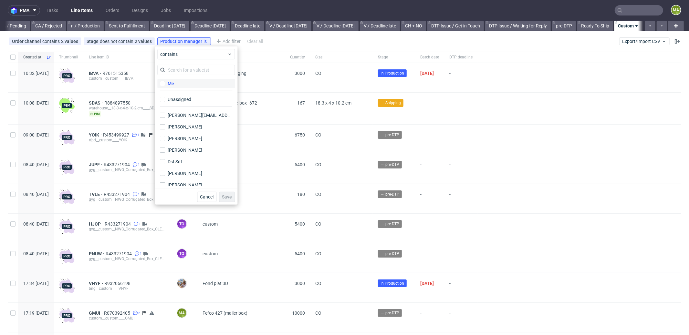
click at [170, 84] on div "Me" at bounding box center [171, 83] width 6 height 6
click at [165, 84] on input "Me" at bounding box center [162, 83] width 5 height 5
checkbox input "true"
click at [231, 195] on span "Save" at bounding box center [227, 197] width 10 height 5
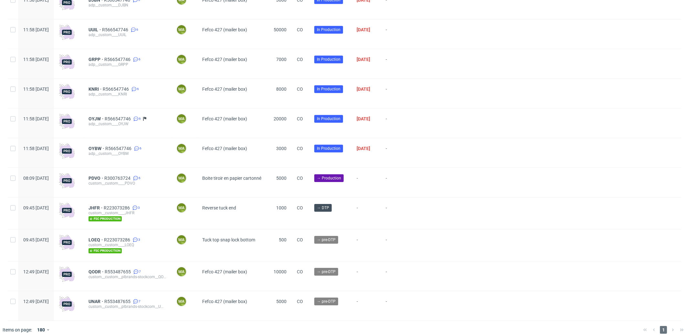
scroll to position [1655, 0]
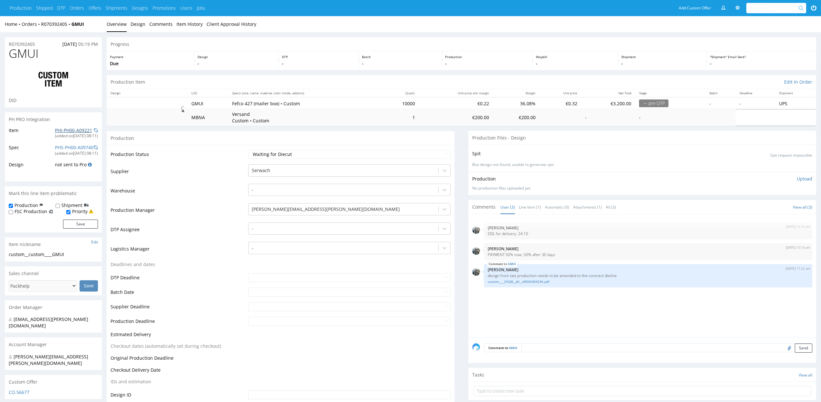
click at [69, 128] on link "PHI-PH00-A09221" at bounding box center [73, 130] width 37 height 6
